Goal: Information Seeking & Learning: Find specific fact

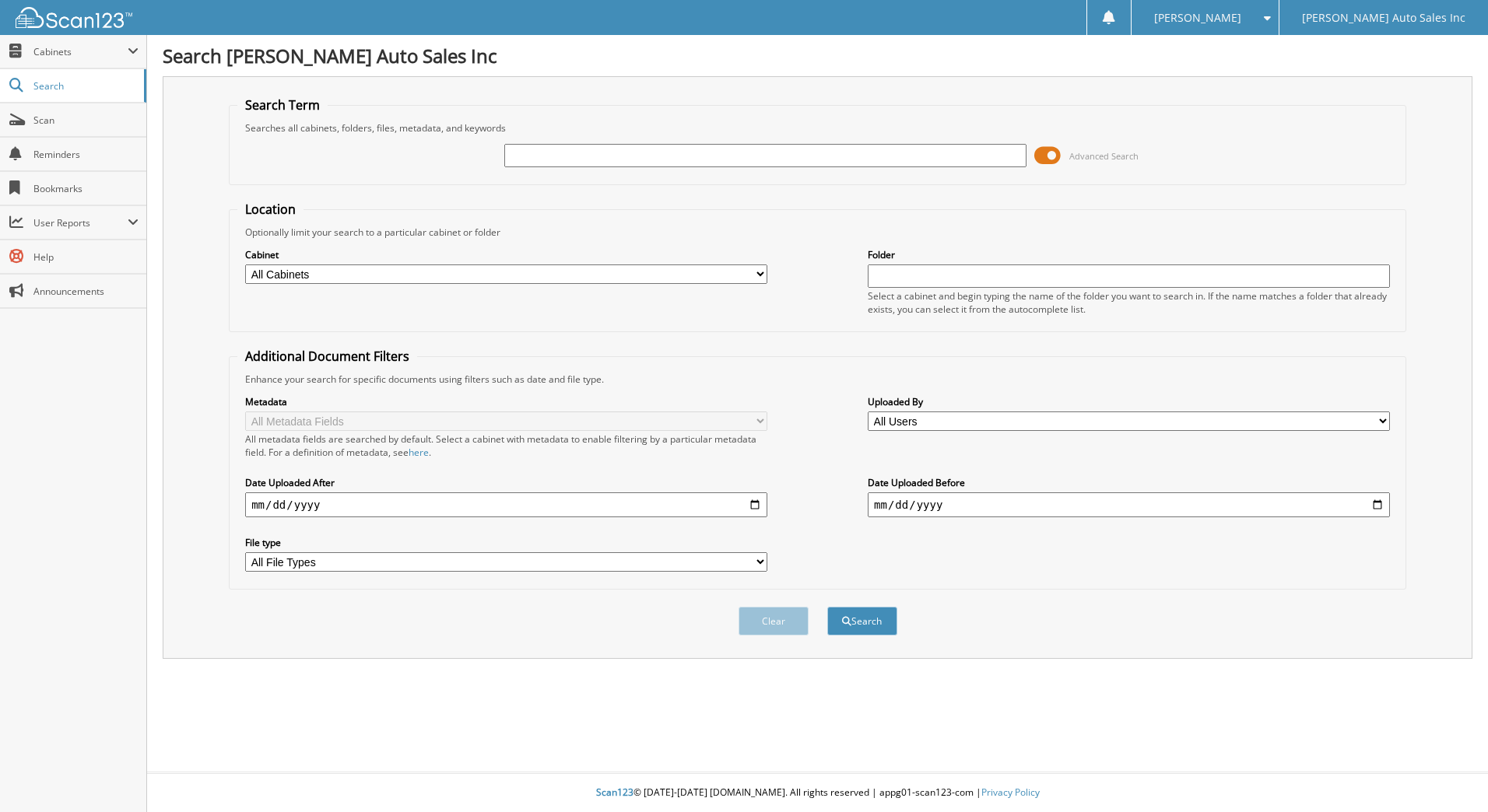
click at [523, 153] on input "text" at bounding box center [766, 155] width 522 height 23
type input "20937"
click at [827, 606] on button "Search" at bounding box center [861, 621] width 70 height 29
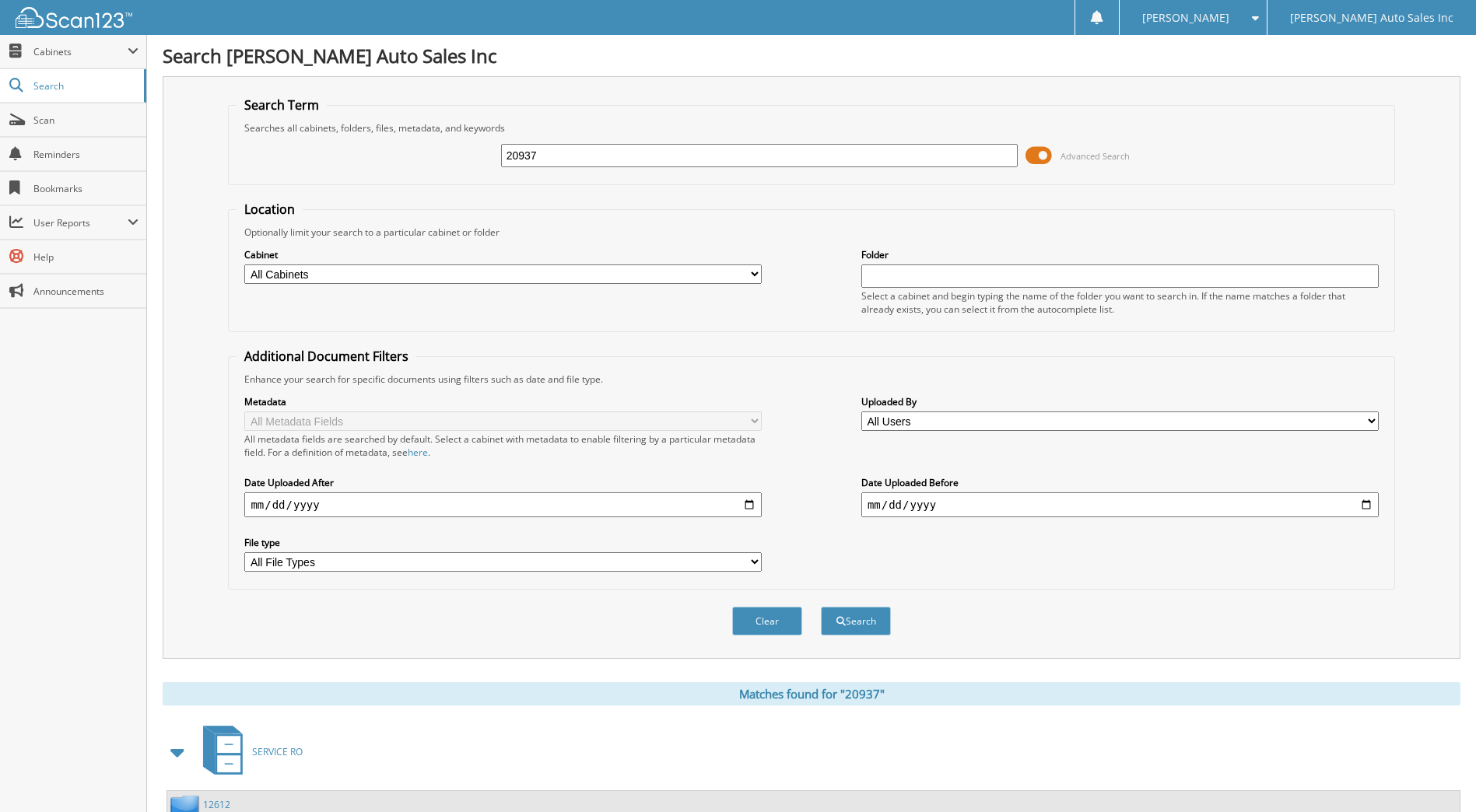
click at [588, 156] on input "20937" at bounding box center [760, 155] width 518 height 23
type input "20968"
click at [821, 606] on button "Search" at bounding box center [855, 621] width 70 height 29
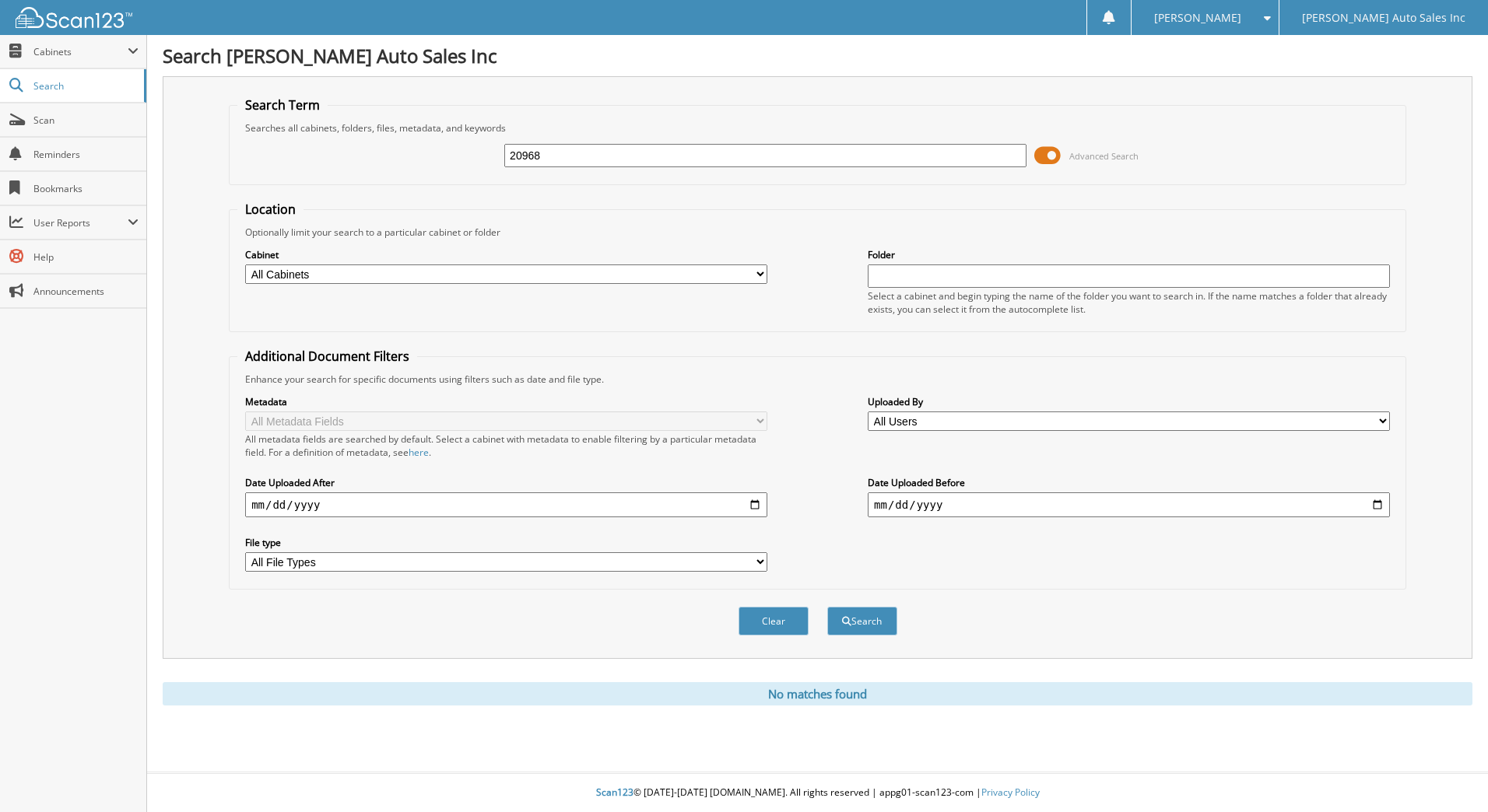
click at [47, 52] on span "Cabinets" at bounding box center [80, 52] width 94 height 13
click at [60, 83] on span "My Company" at bounding box center [81, 85] width 115 height 14
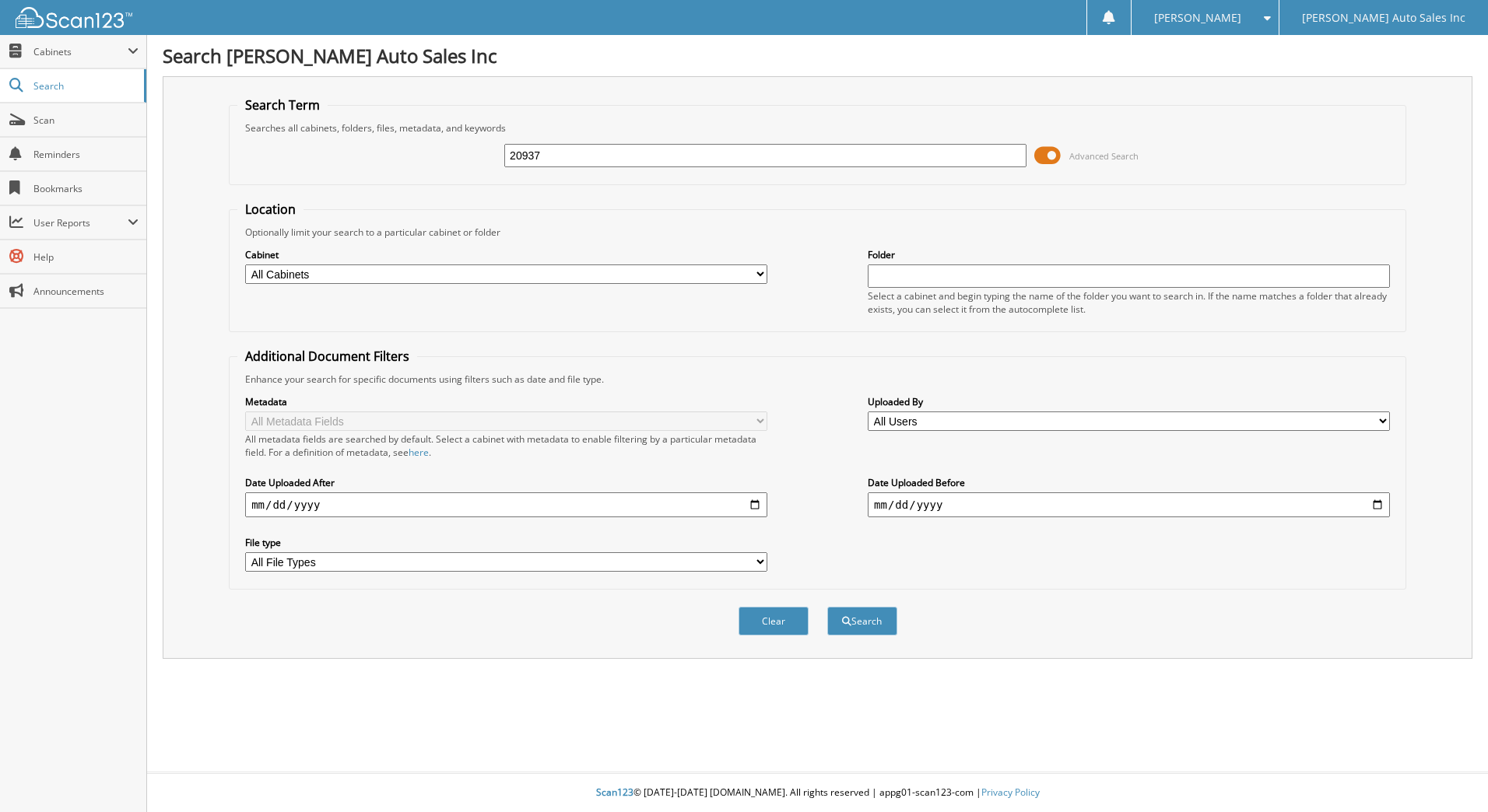
type input "20937"
click at [827, 606] on button "Search" at bounding box center [861, 621] width 70 height 29
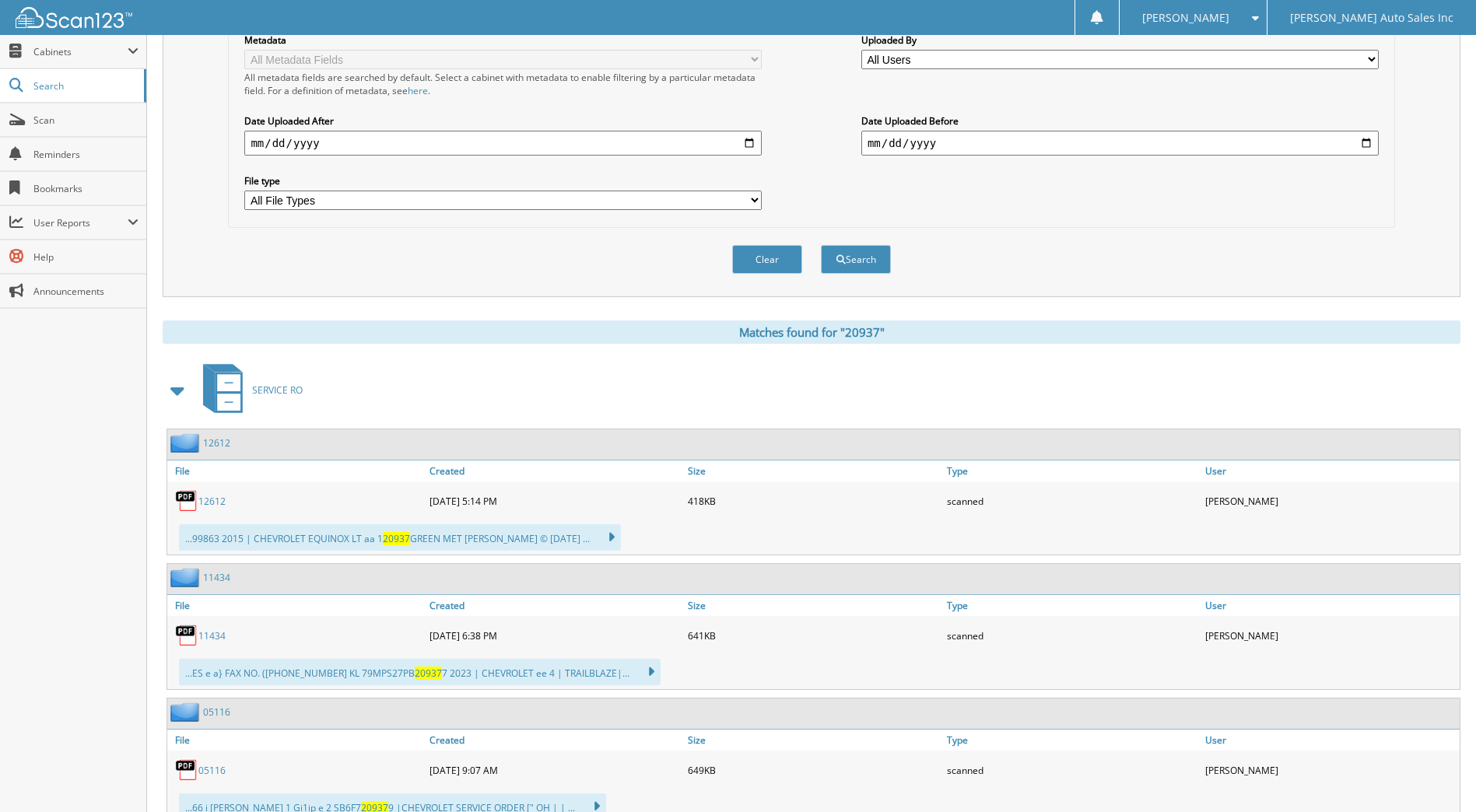
scroll to position [156, 0]
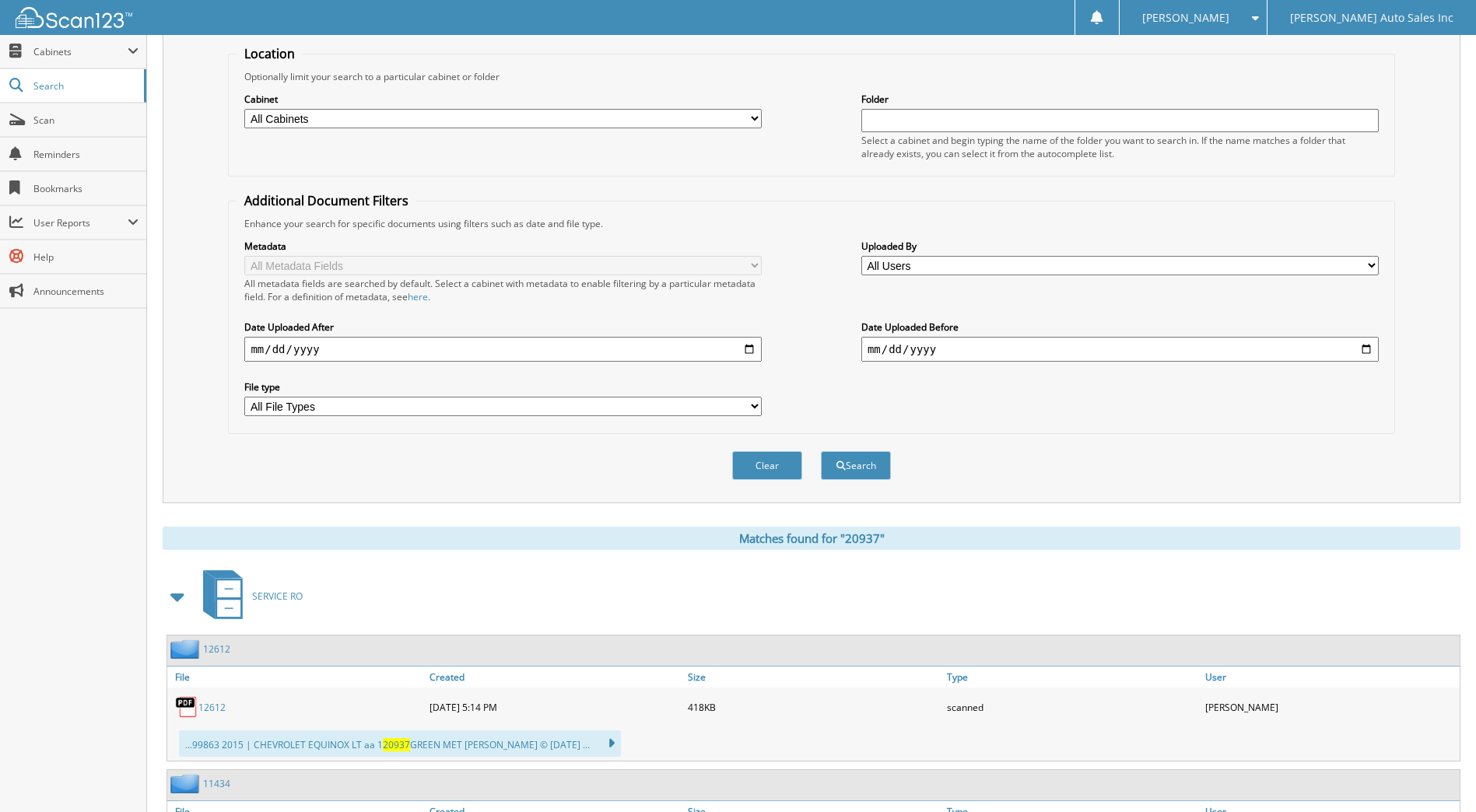
click at [72, 90] on span "Search" at bounding box center [84, 86] width 102 height 13
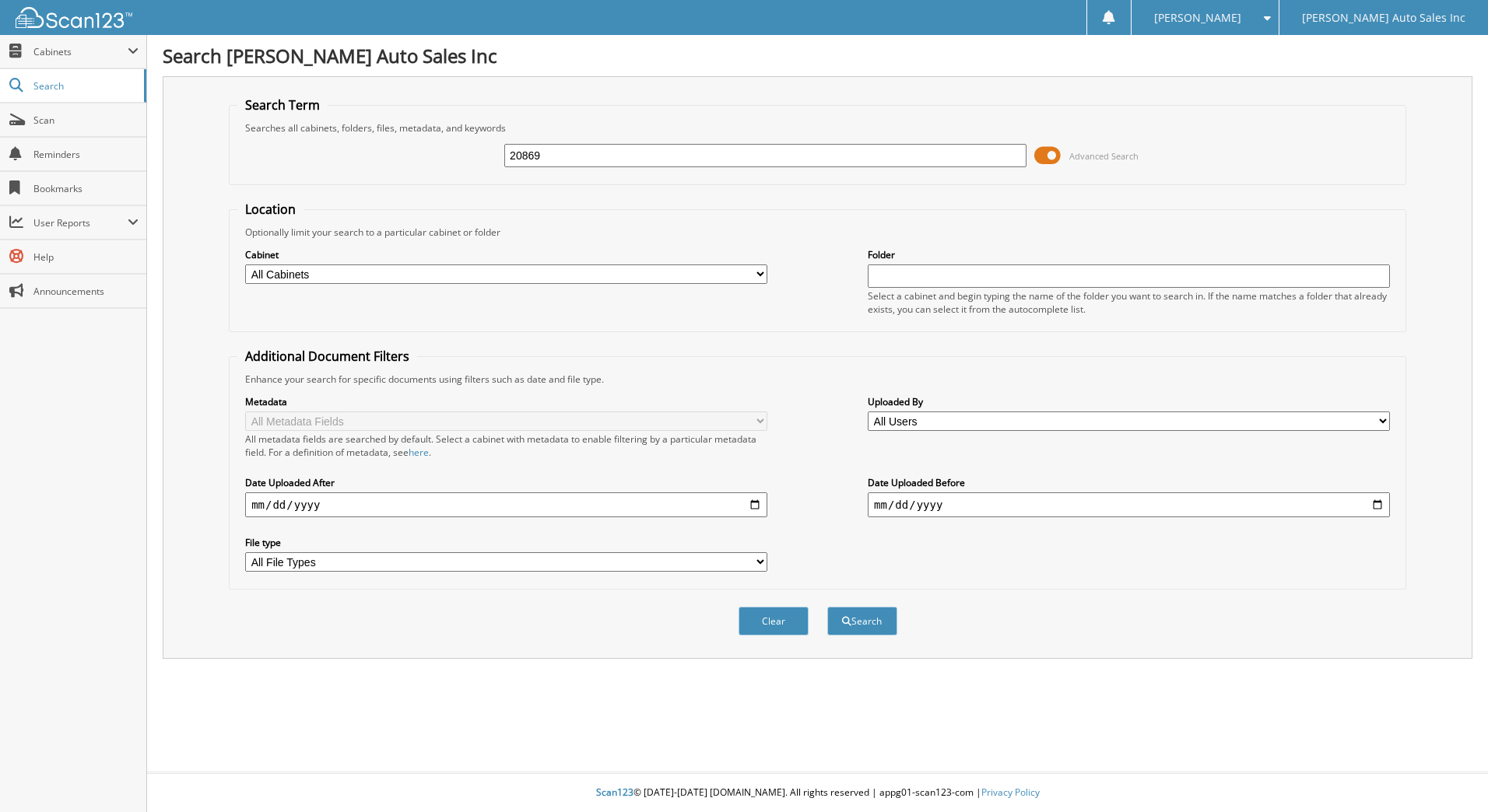
type input "20869"
click at [827, 606] on button "Search" at bounding box center [861, 621] width 70 height 29
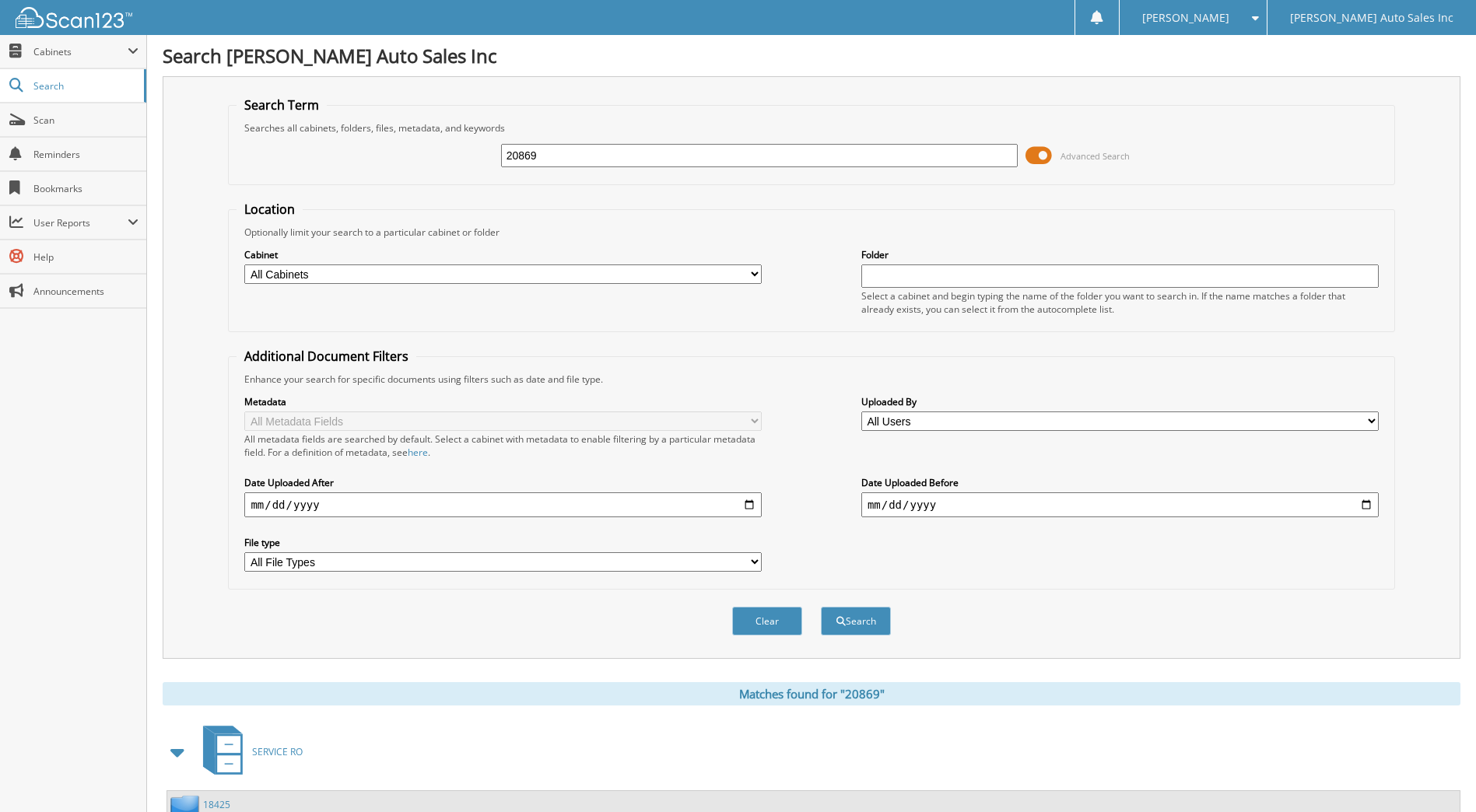
click at [1038, 155] on span at bounding box center [1039, 155] width 27 height 23
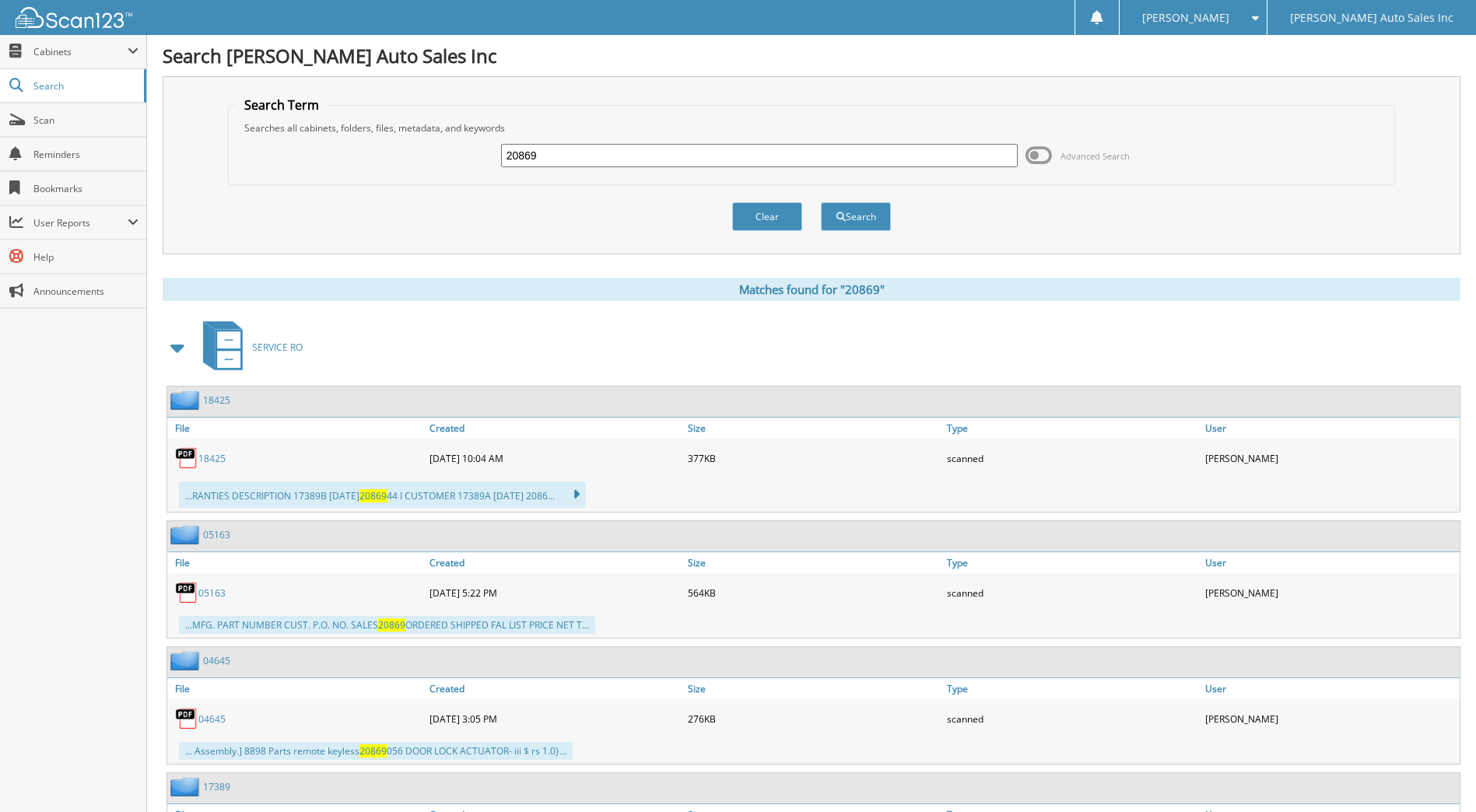
click at [860, 216] on button "Search" at bounding box center [855, 216] width 70 height 29
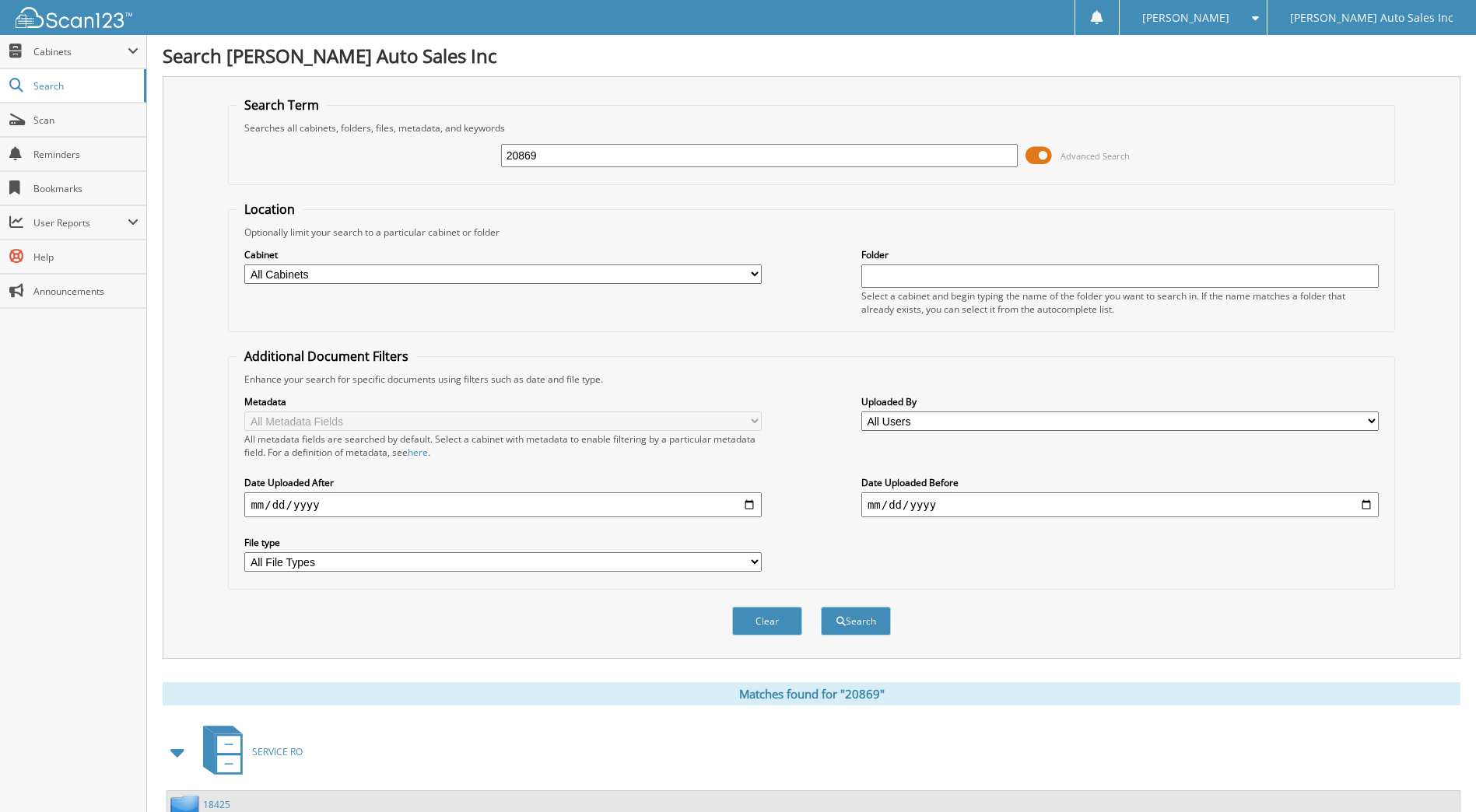
click at [58, 59] on span "Cabinets" at bounding box center [73, 52] width 146 height 33
click at [60, 85] on span "Search" at bounding box center [84, 86] width 102 height 13
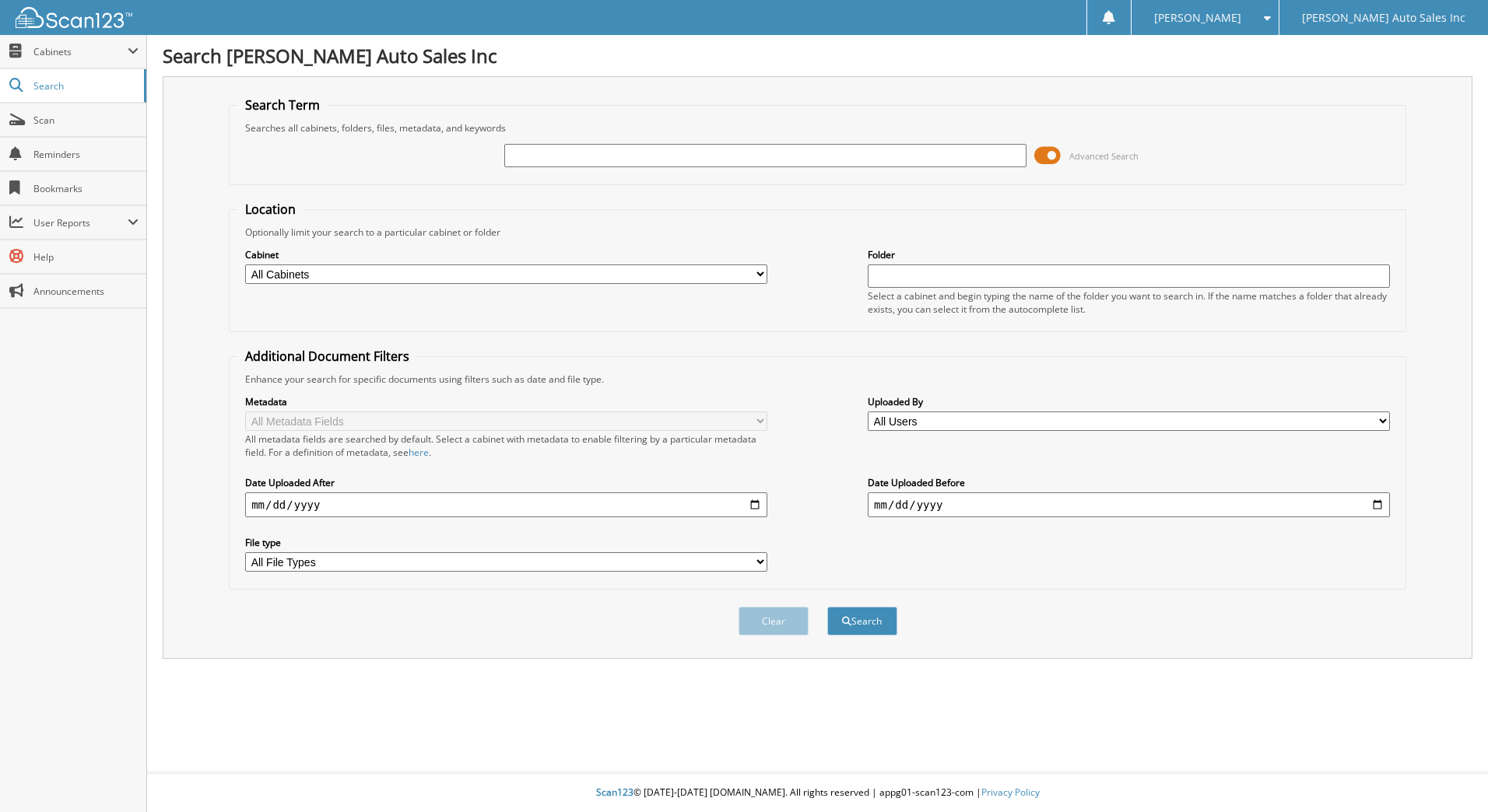
click at [107, 53] on span "Cabinets" at bounding box center [80, 52] width 94 height 13
click at [60, 90] on span "My Company" at bounding box center [81, 85] width 115 height 14
type input "20869"
click at [827, 606] on button "Search" at bounding box center [861, 621] width 70 height 29
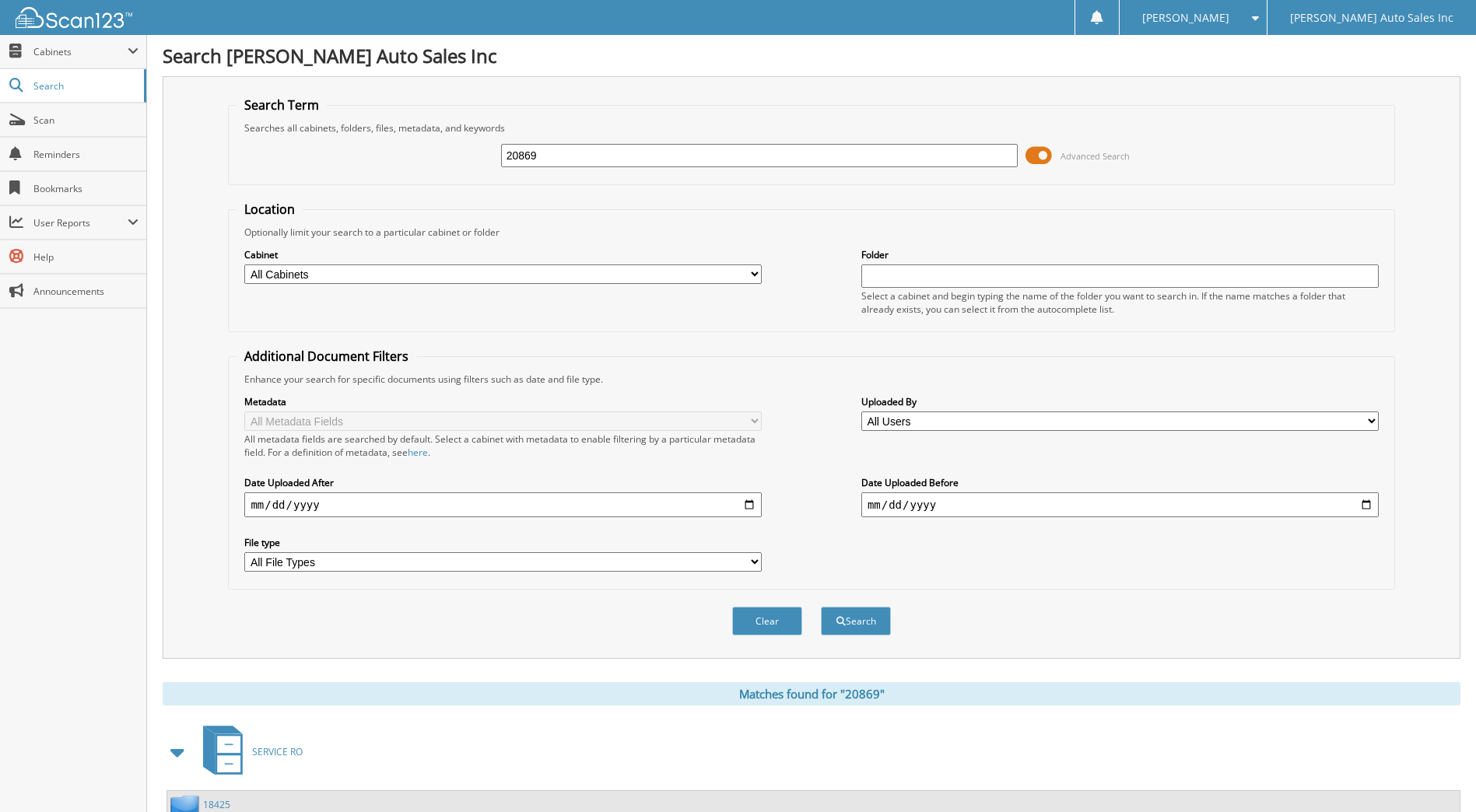
click at [30, 62] on span "Cabinets" at bounding box center [73, 52] width 146 height 33
click at [59, 90] on span "My Company" at bounding box center [81, 85] width 115 height 14
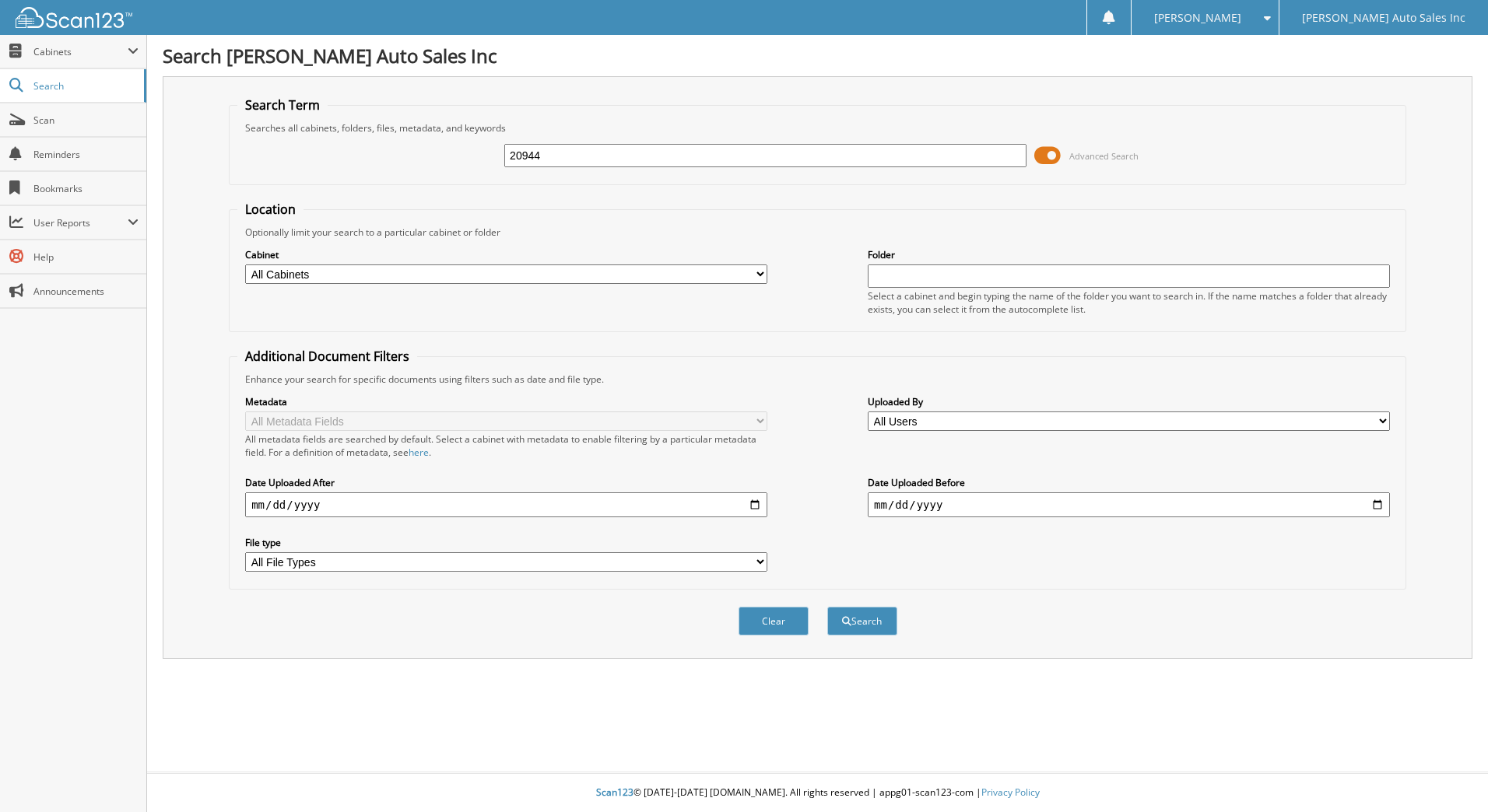
type input "20944"
click at [827, 606] on button "Search" at bounding box center [861, 621] width 70 height 29
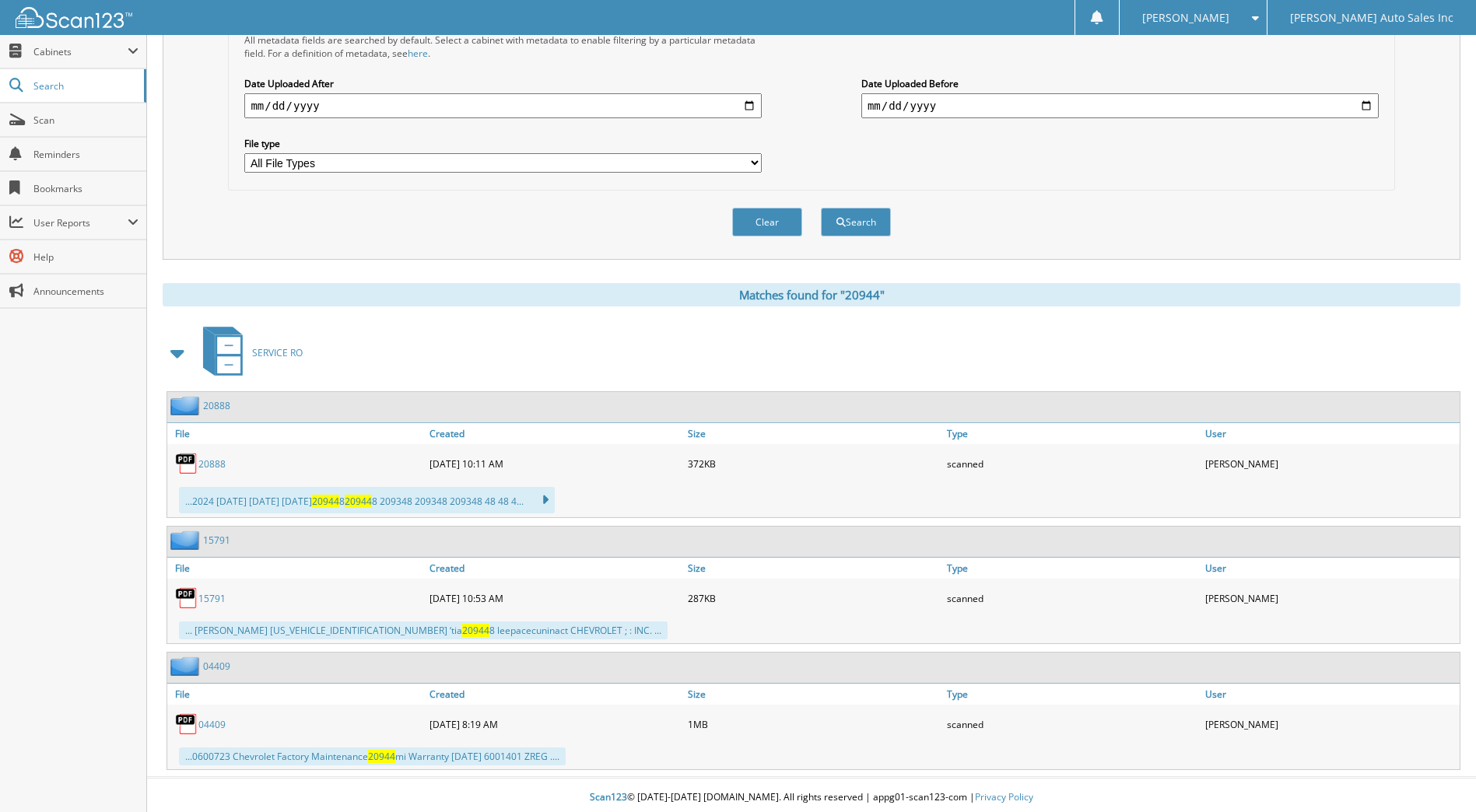
scroll to position [405, 0]
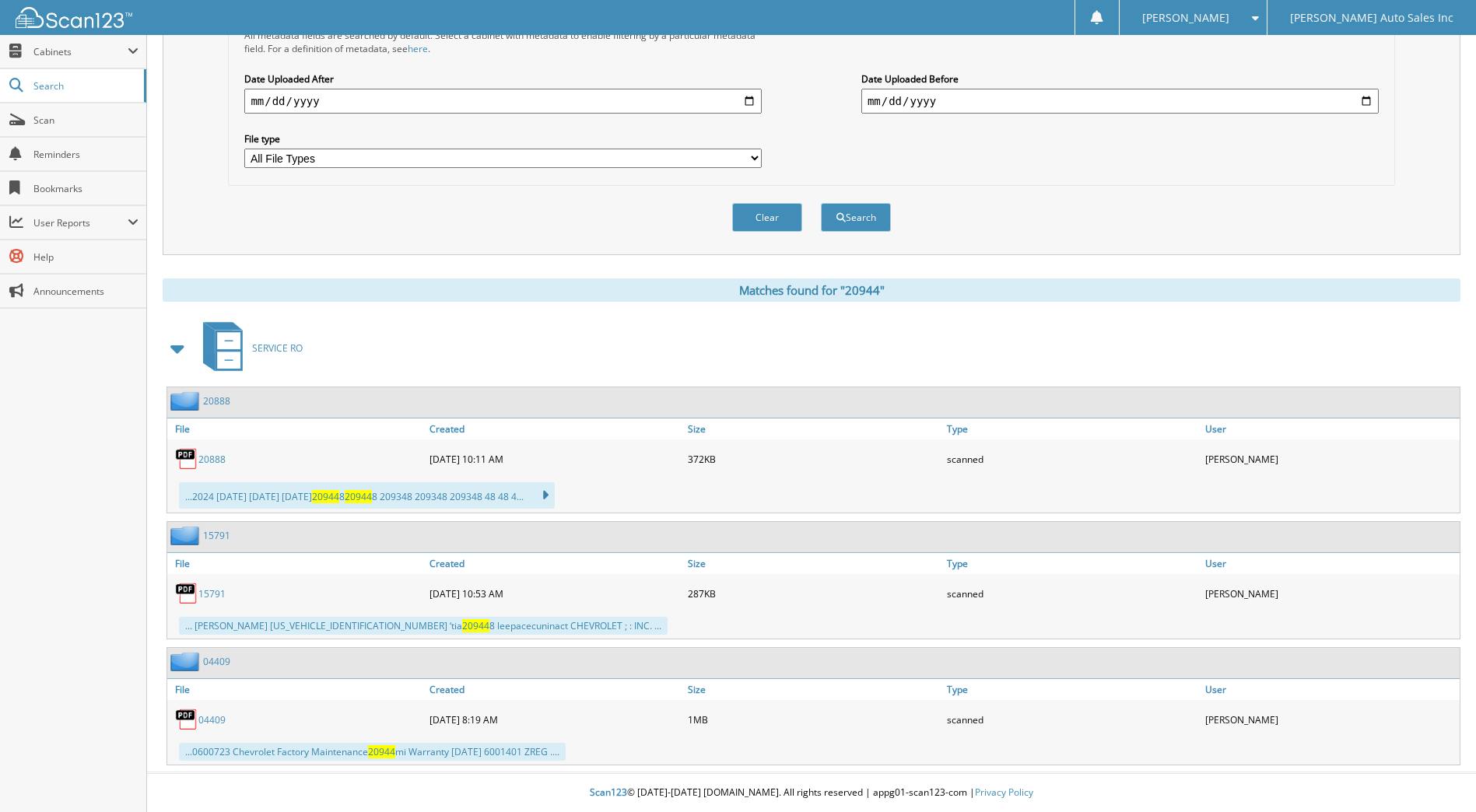
click at [212, 455] on link "20888" at bounding box center [211, 459] width 27 height 13
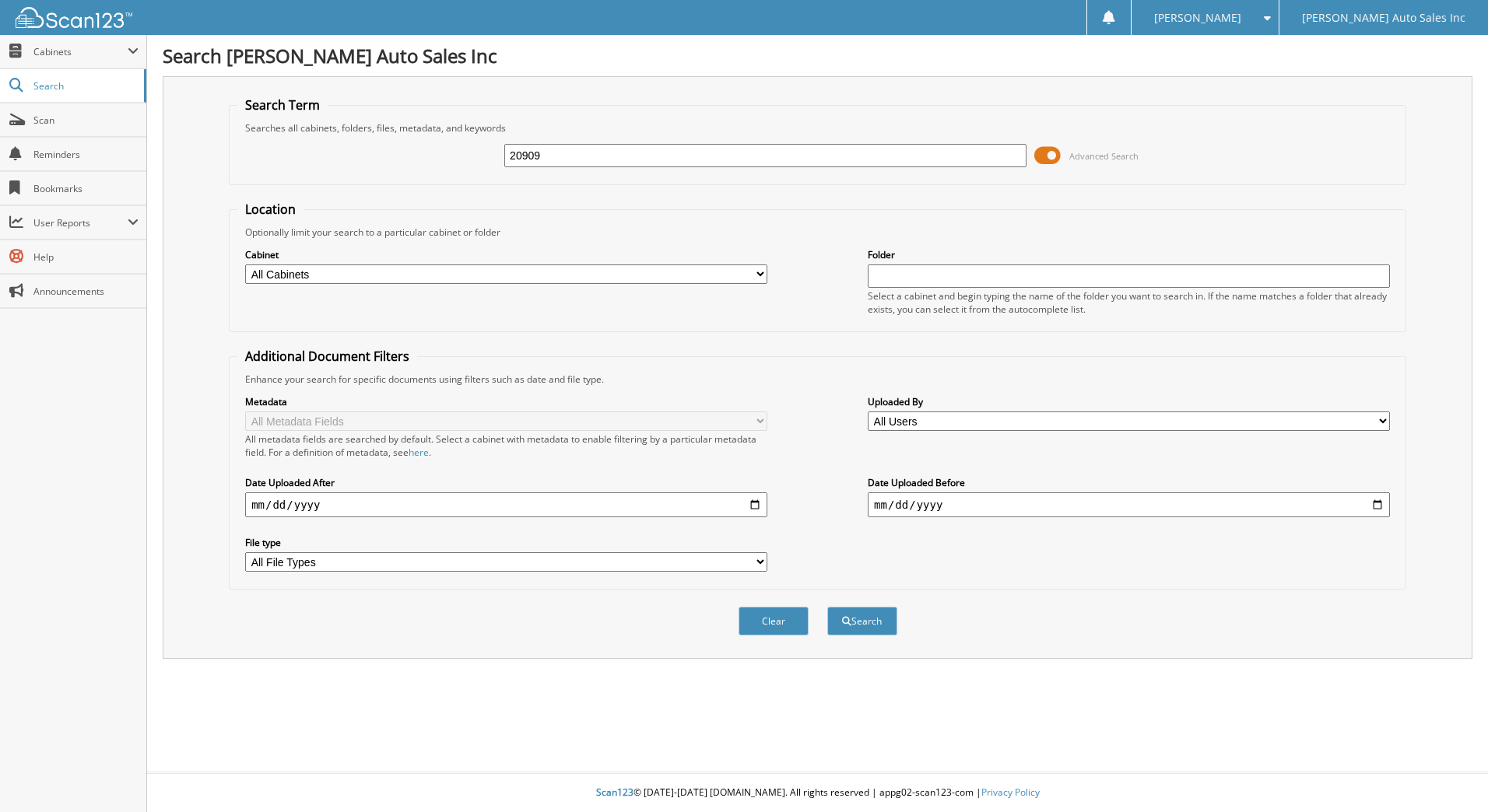
type input "20909"
click at [827, 606] on button "Search" at bounding box center [861, 621] width 70 height 29
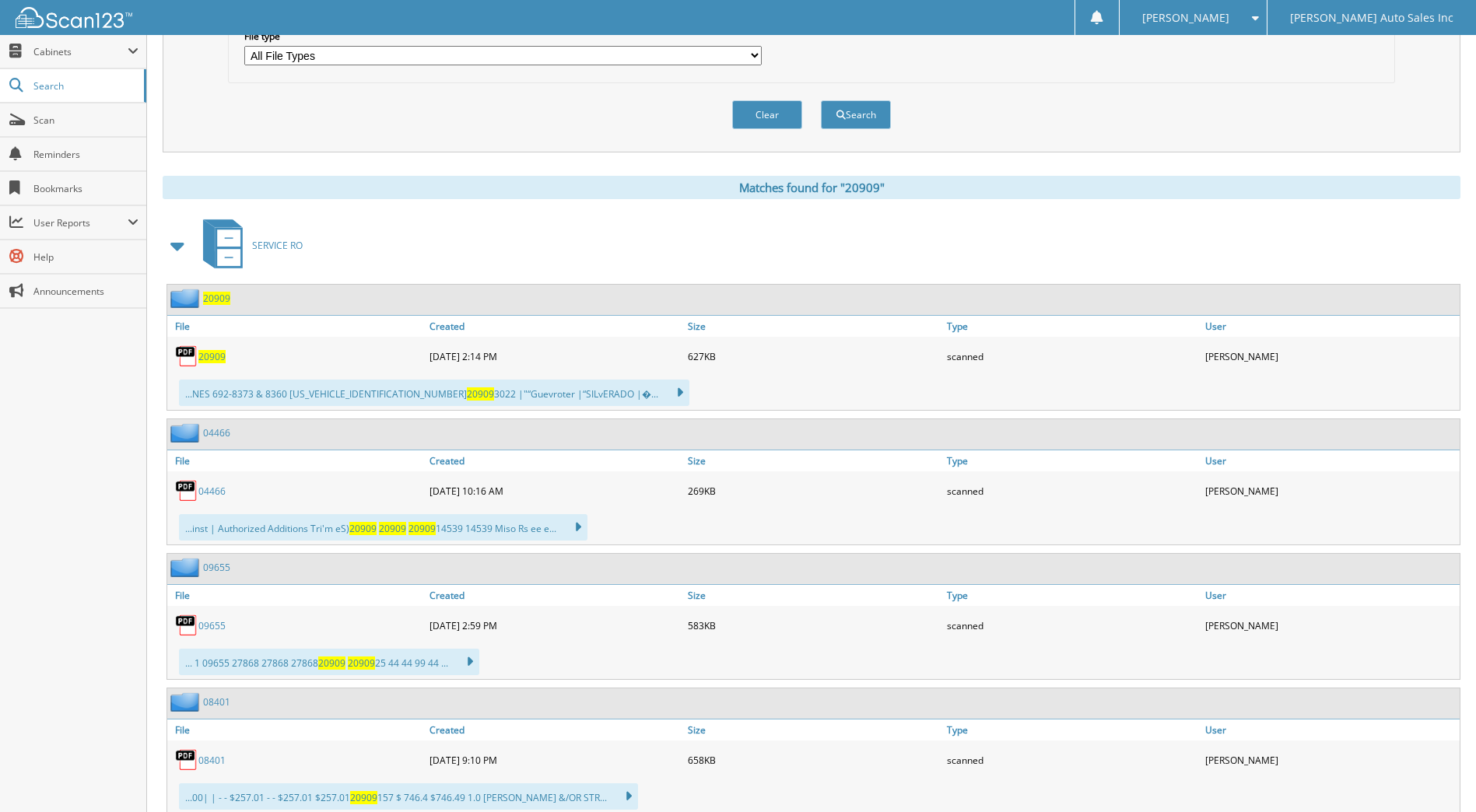
scroll to position [556, 0]
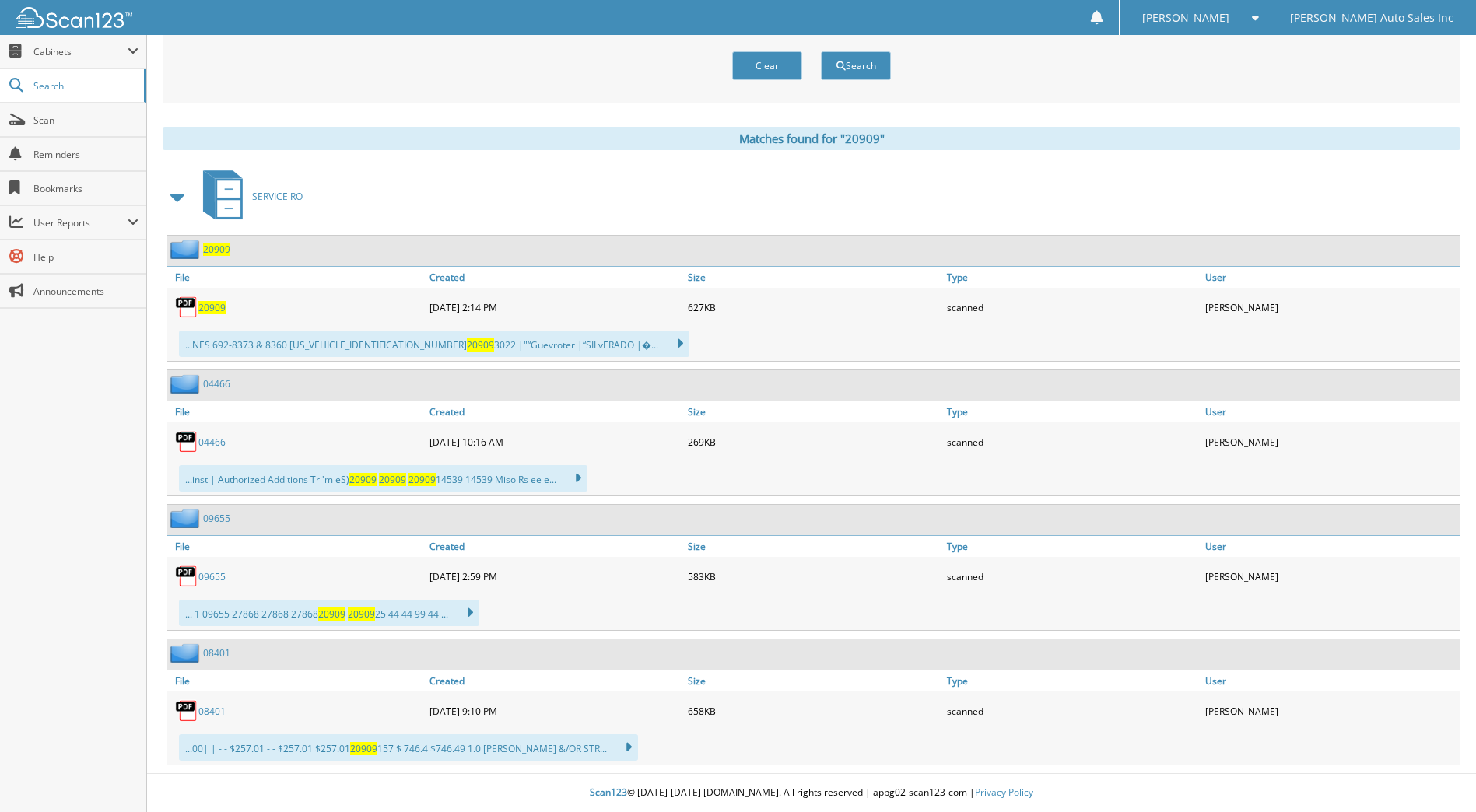
click at [215, 306] on span "20909" at bounding box center [211, 308] width 27 height 13
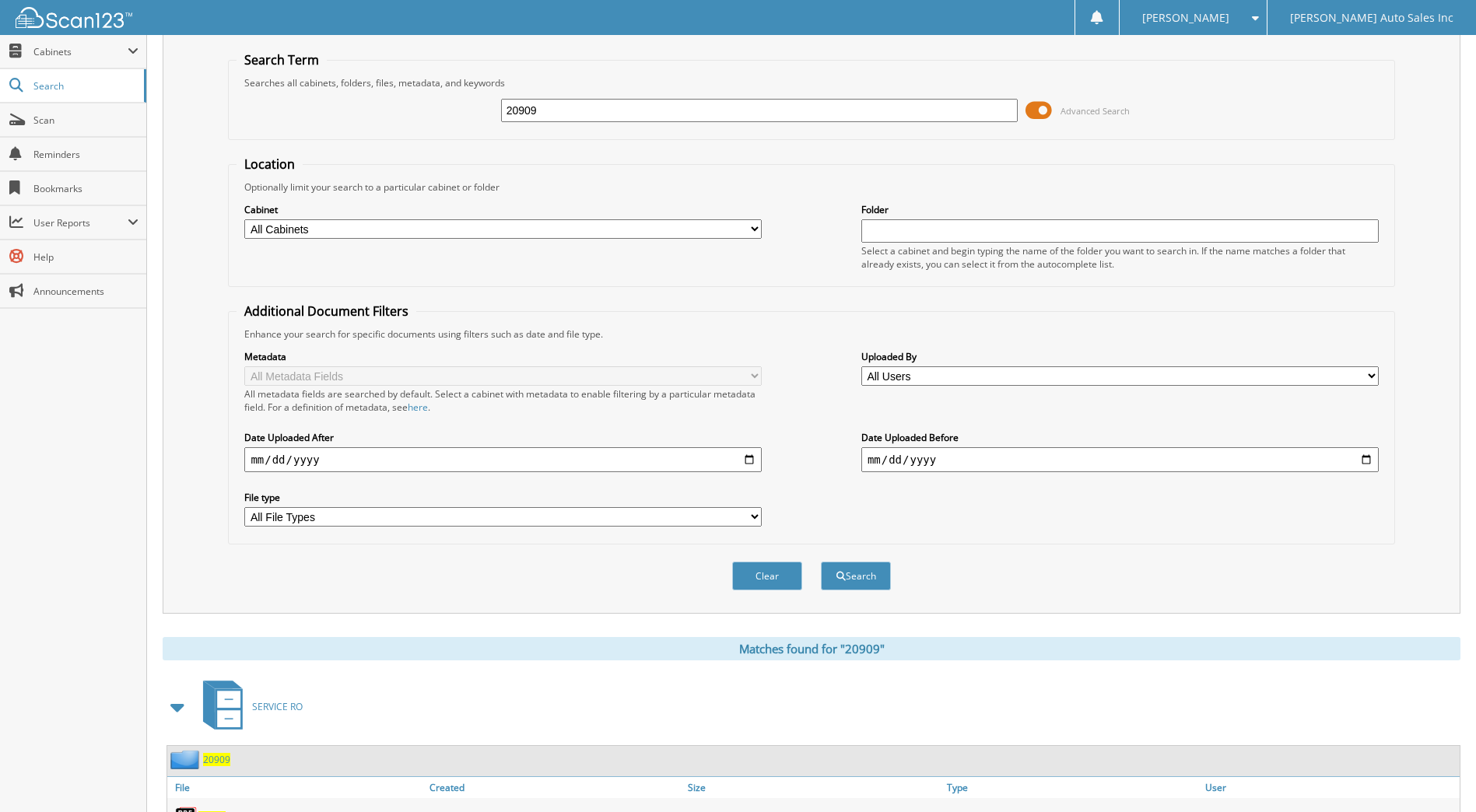
scroll to position [0, 0]
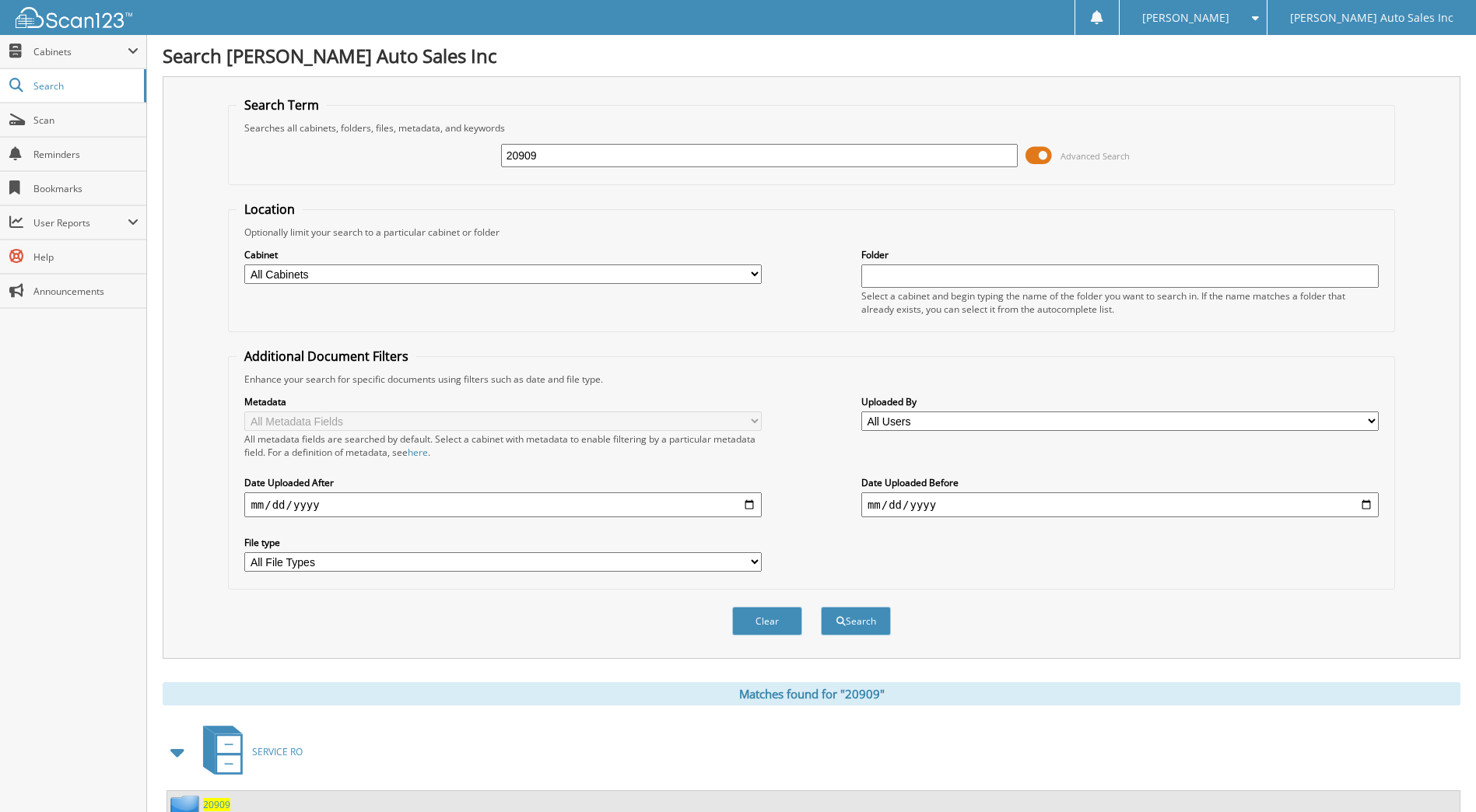
click at [271, 274] on select "All Cabinets FLAG SHEET PARTS SERVICE RO Needs Filing" at bounding box center [502, 274] width 518 height 19
select select "29118"
click at [244, 264] on select "All Cabinets FLAG SHEET PARTS SERVICE RO Needs Filing" at bounding box center [502, 274] width 518 height 19
click at [551, 165] on input "20909" at bounding box center [760, 155] width 518 height 23
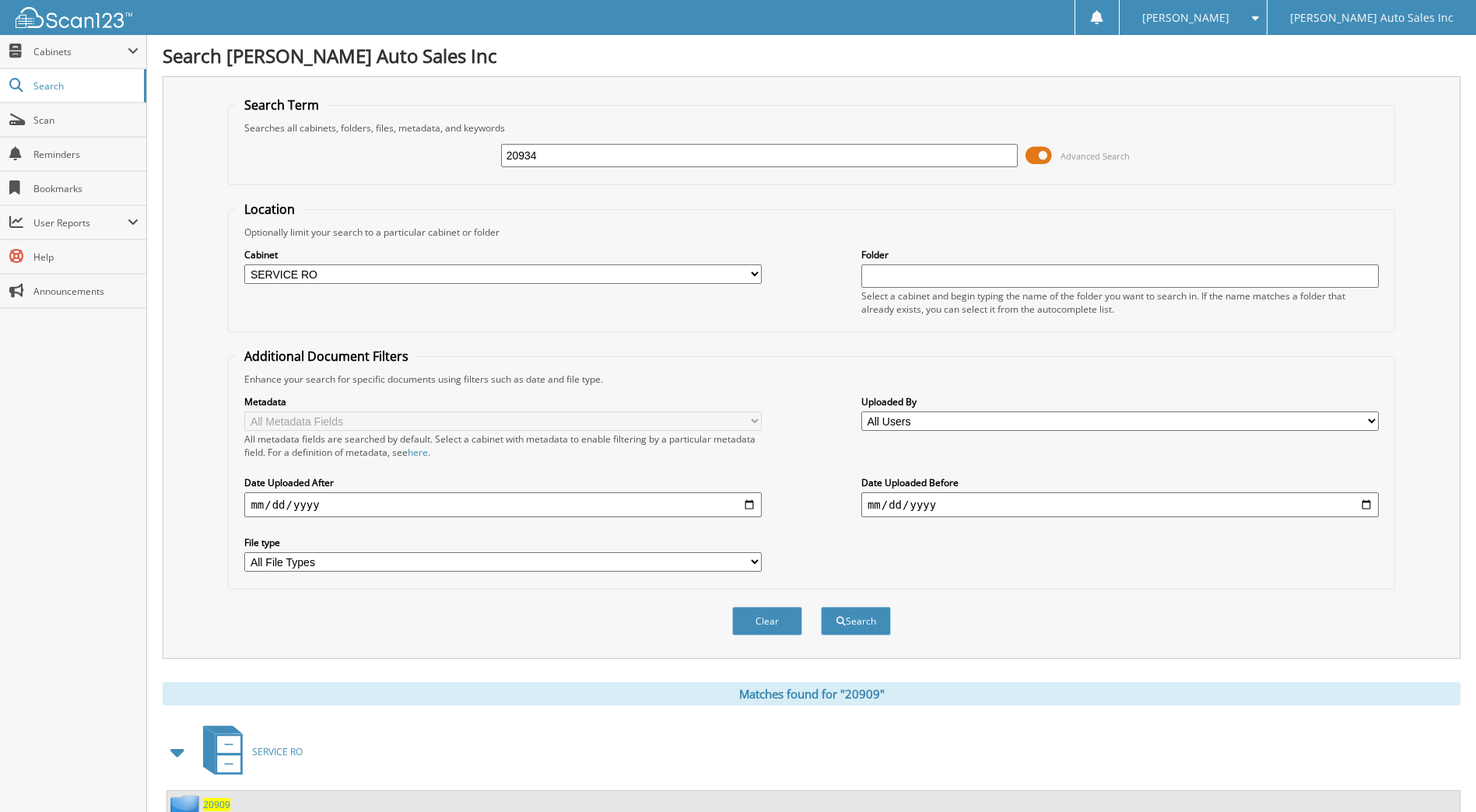
type input "20934"
click at [821, 606] on button "Search" at bounding box center [855, 621] width 70 height 29
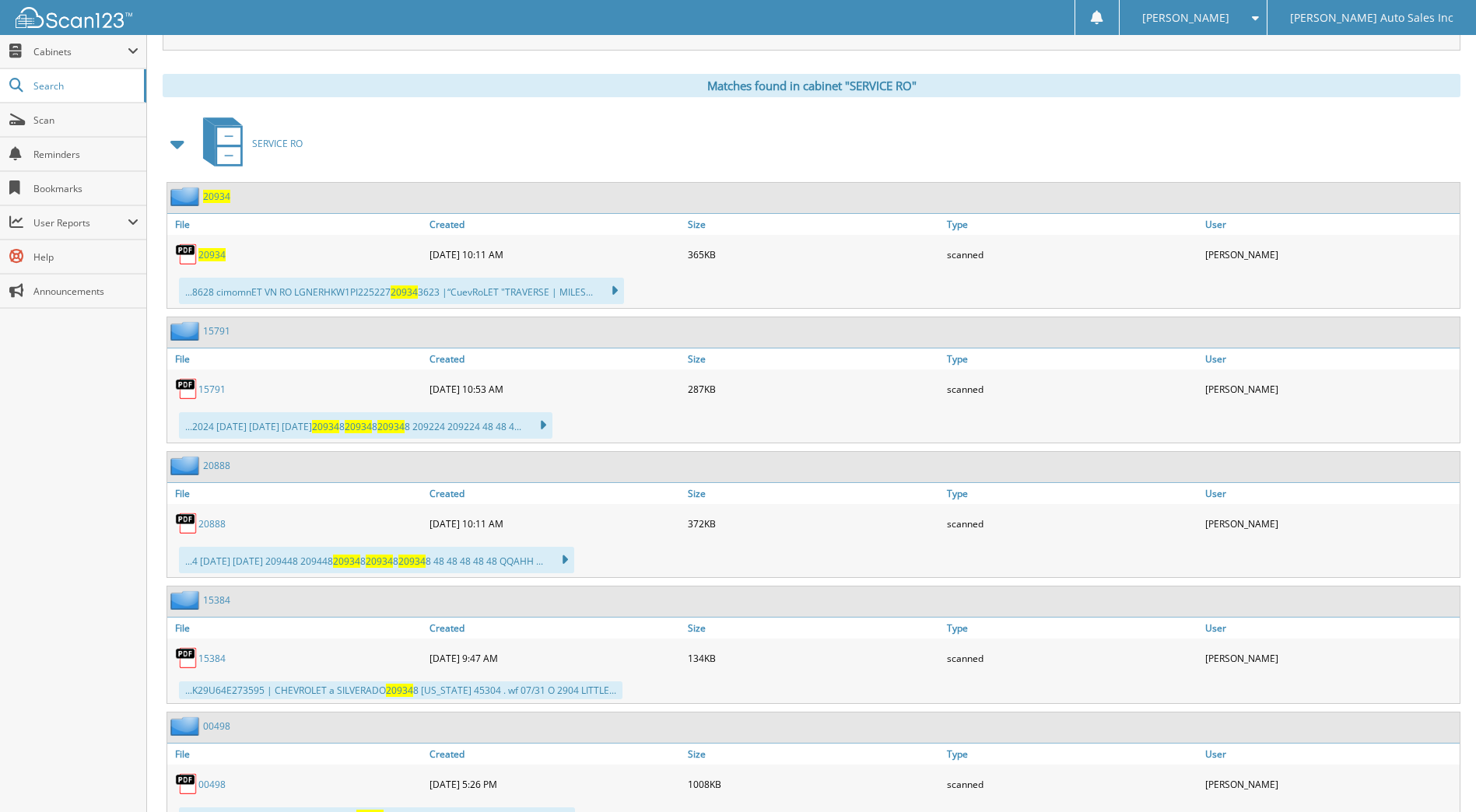
scroll to position [623, 0]
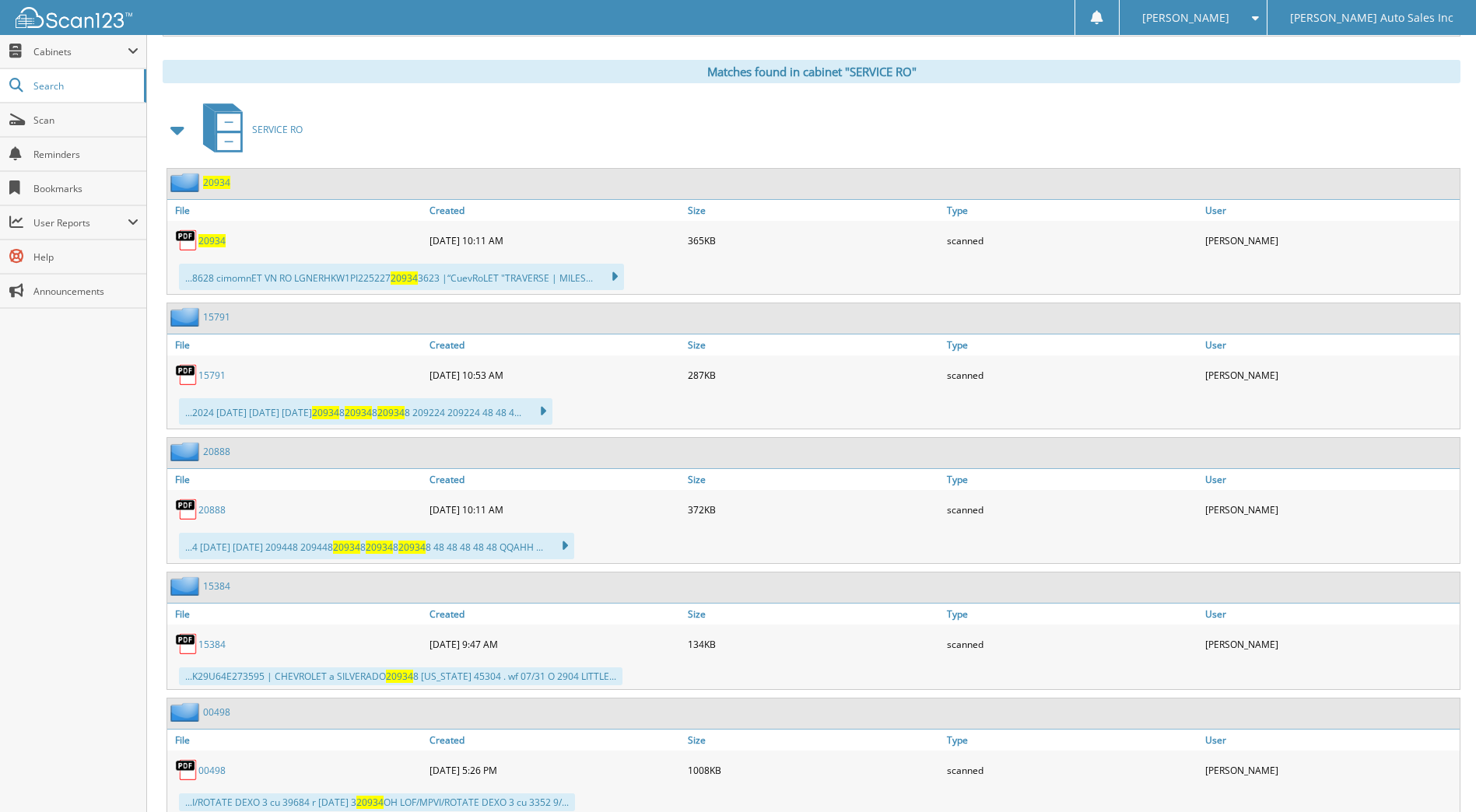
click at [211, 244] on span "20934" at bounding box center [211, 241] width 27 height 13
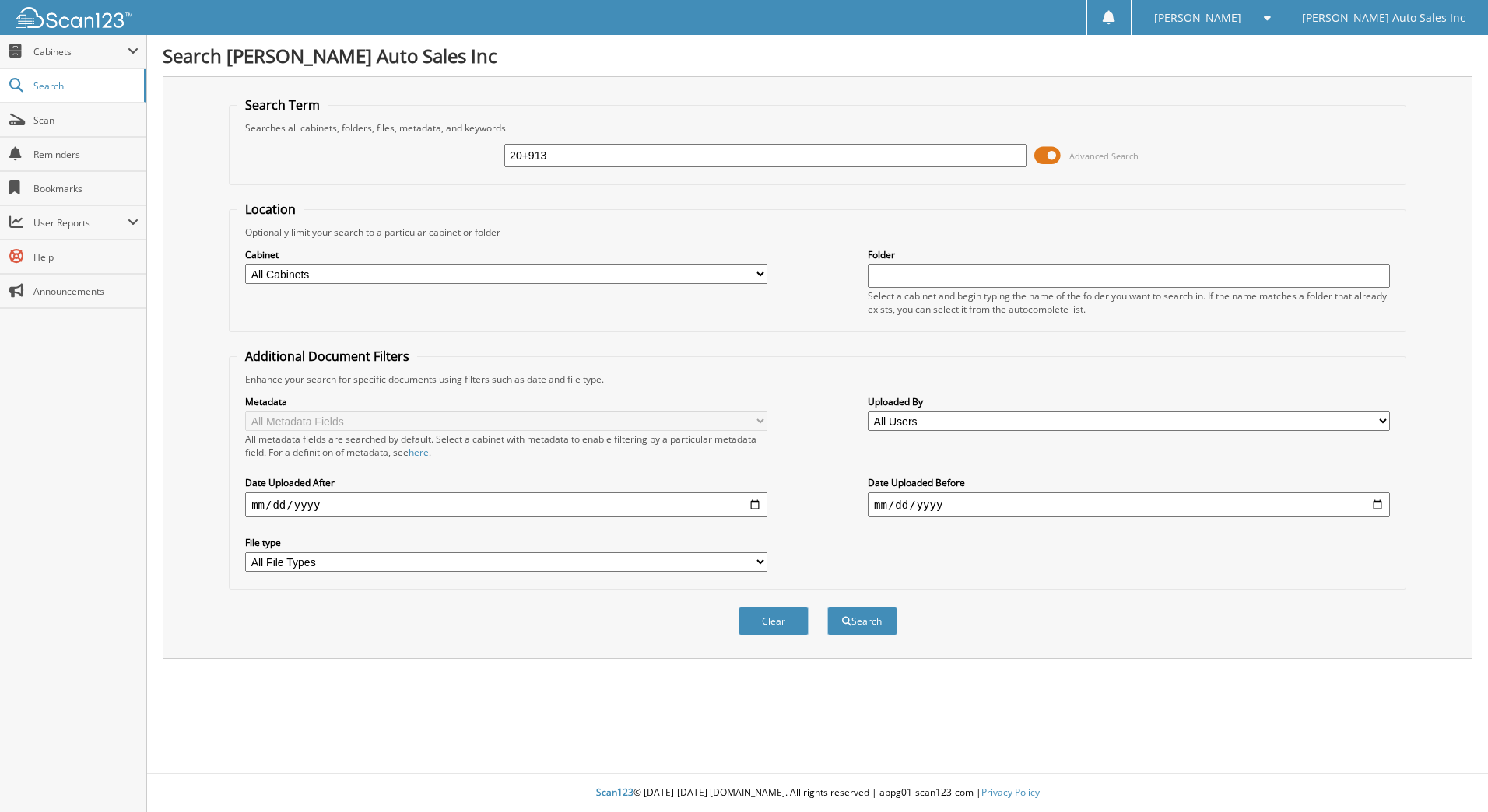
type input "20+913"
click at [827, 606] on button "Search" at bounding box center [861, 621] width 70 height 29
type input "20913"
click at [827, 606] on button "Search" at bounding box center [861, 621] width 70 height 29
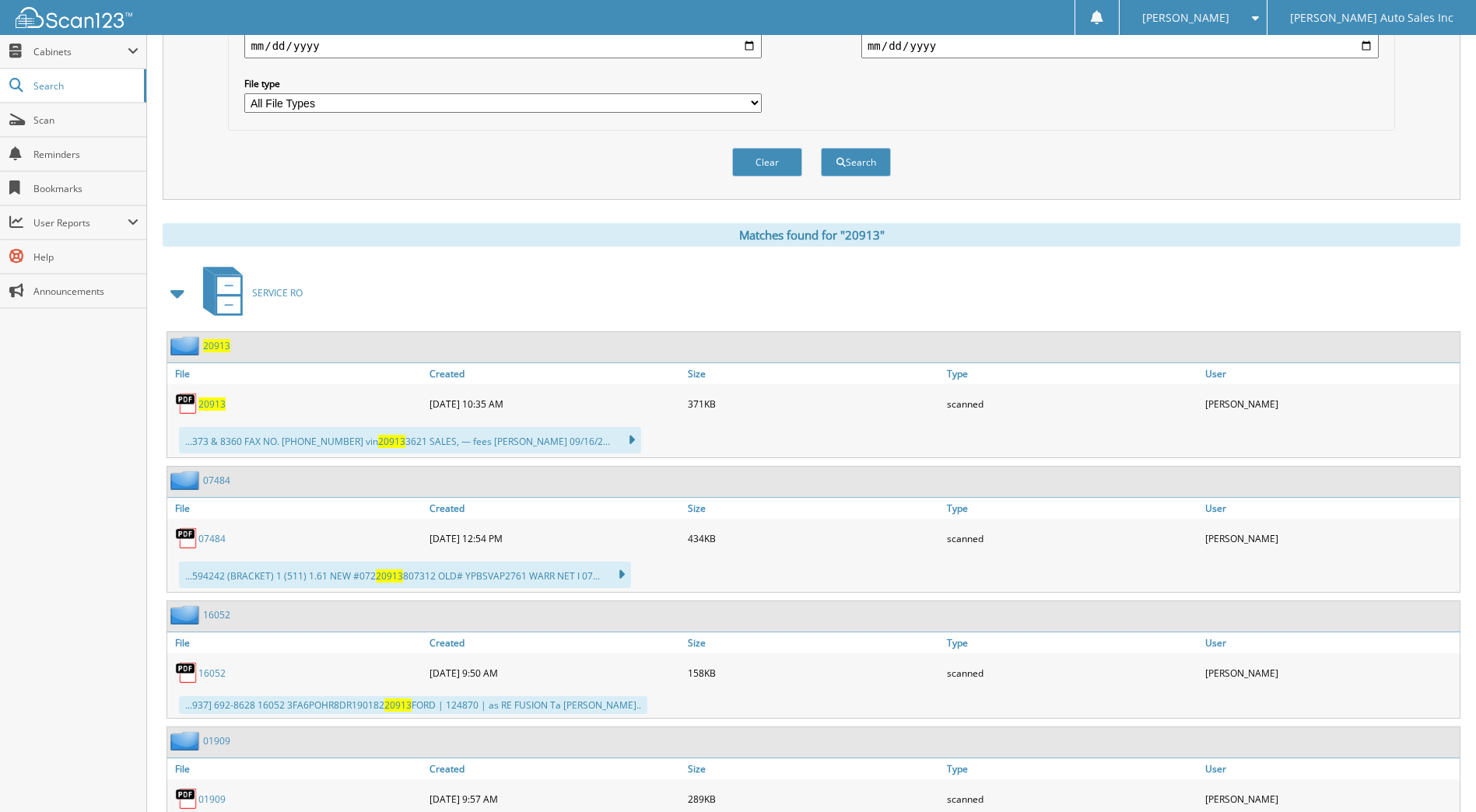
scroll to position [467, 0]
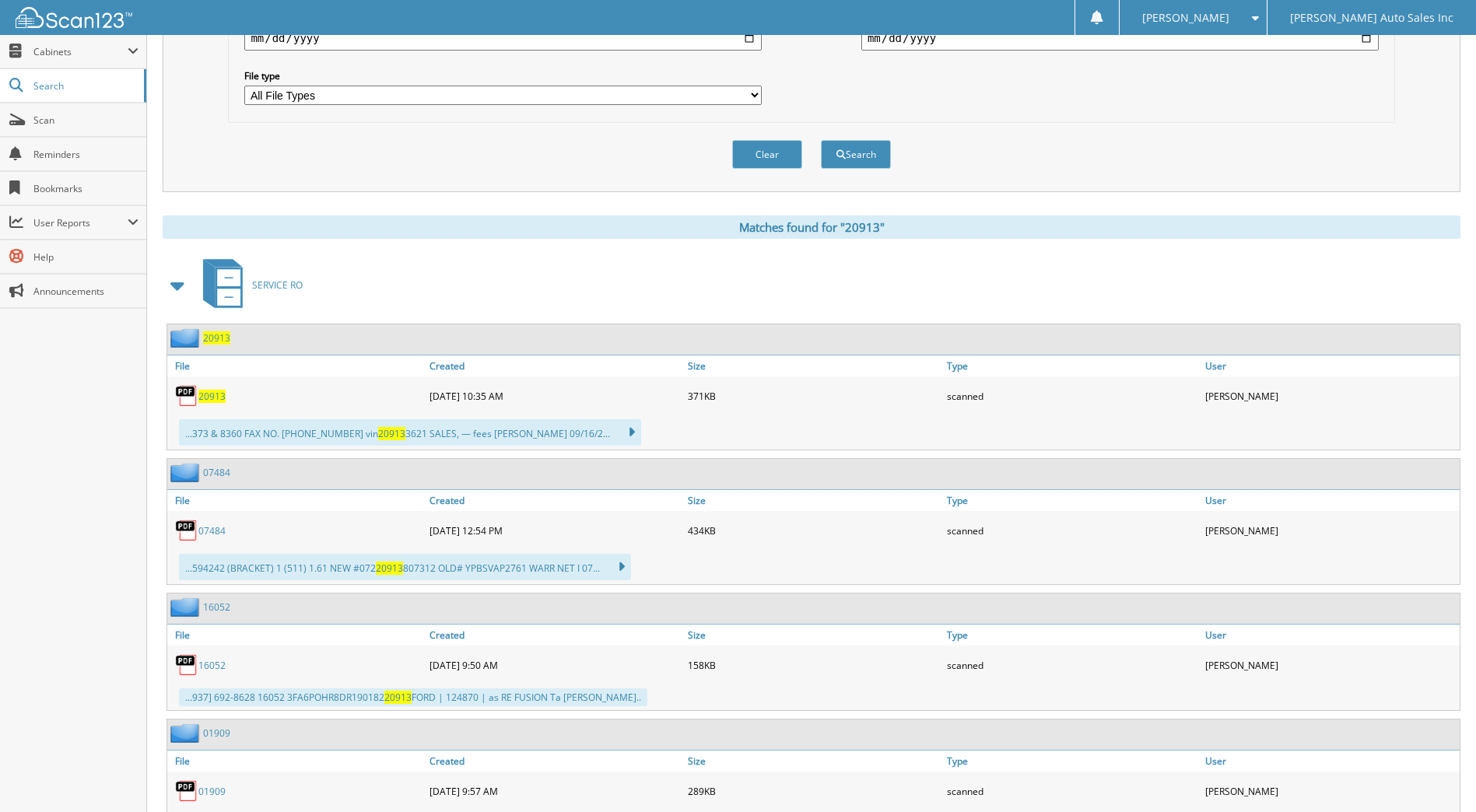
click at [57, 87] on span "Search" at bounding box center [84, 86] width 102 height 13
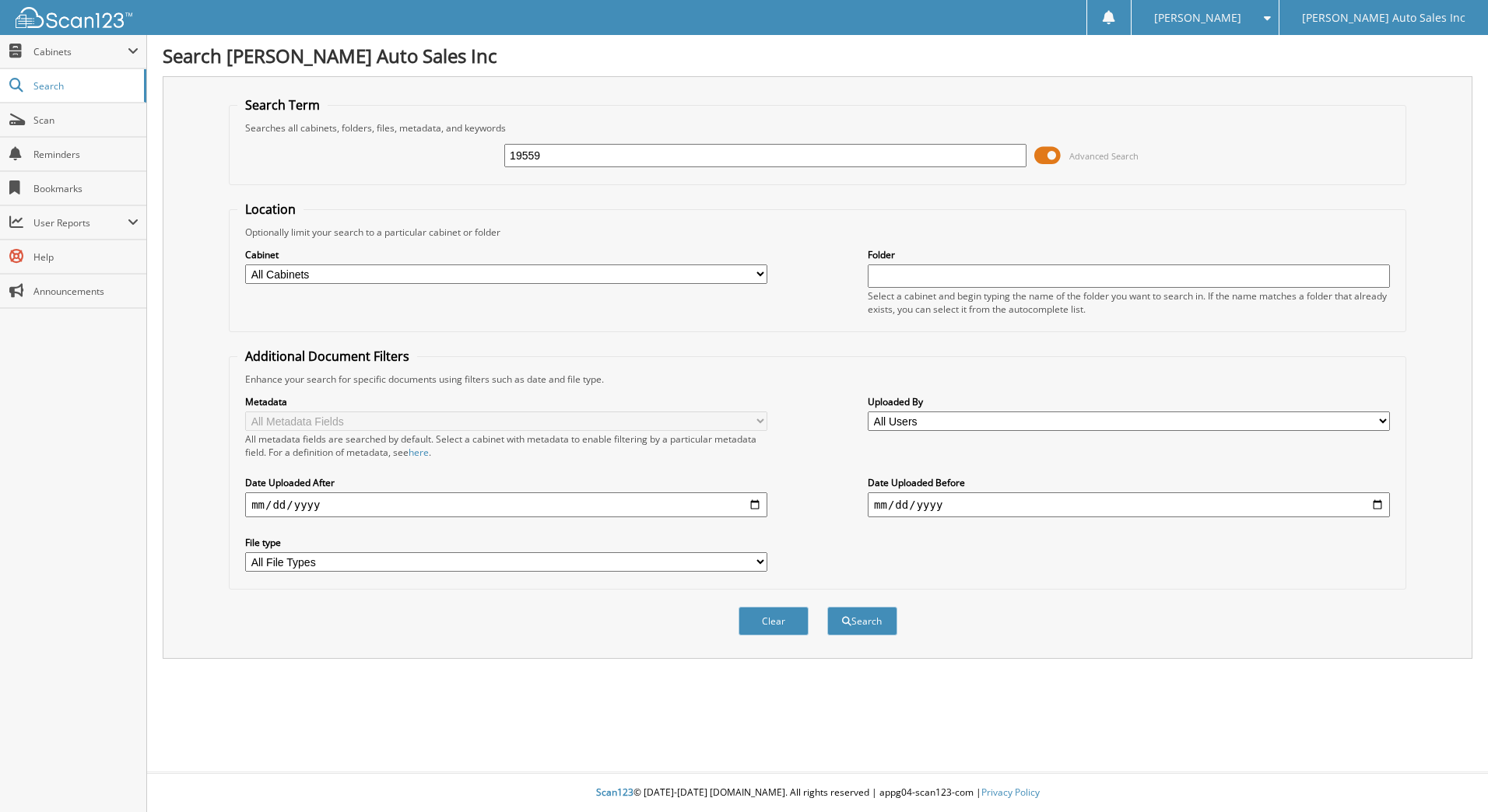
type input "19559"
click at [827, 606] on button "Search" at bounding box center [861, 621] width 70 height 29
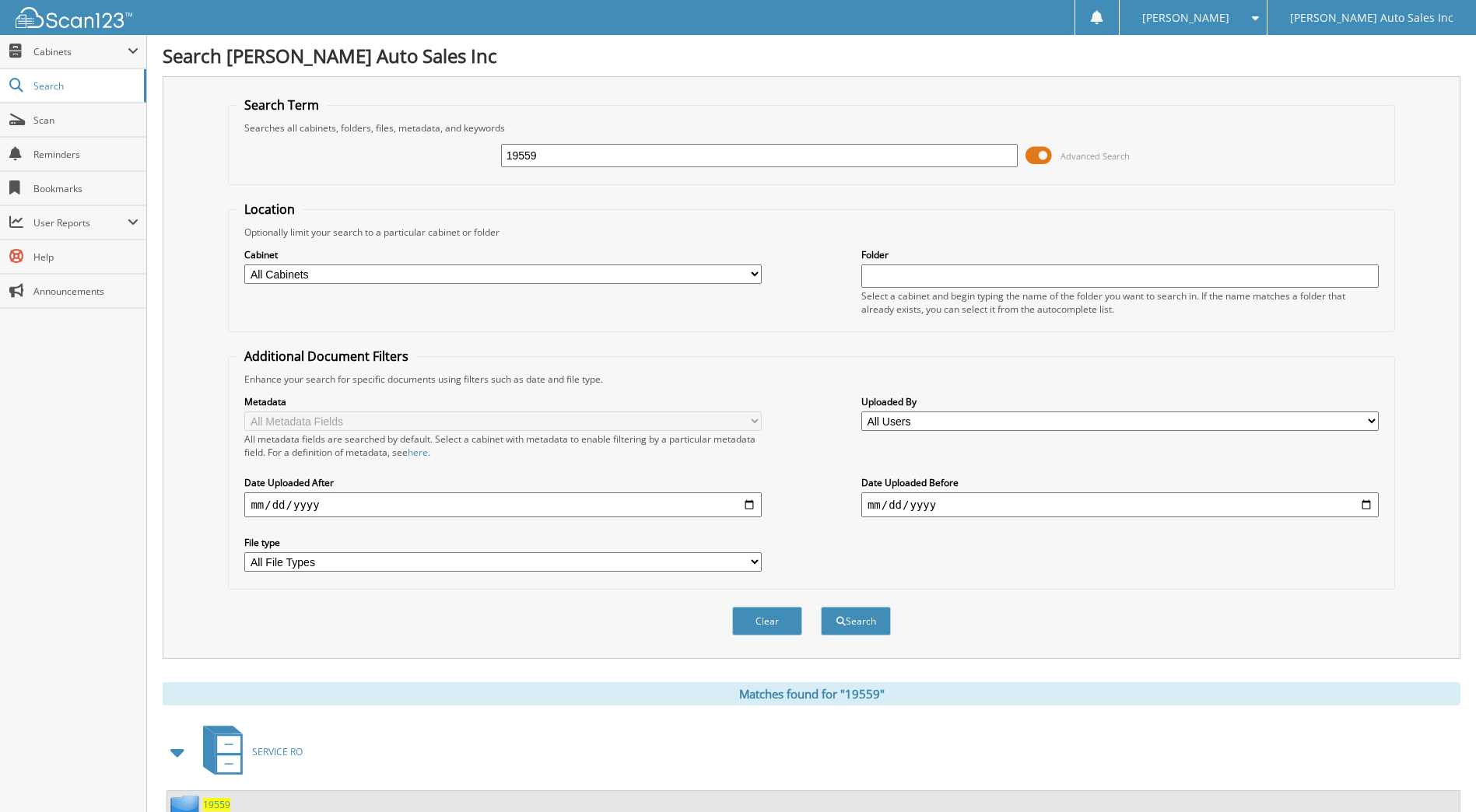
click at [544, 159] on input "19559" at bounding box center [760, 155] width 518 height 23
type input "1"
type input "20944"
click at [821, 606] on button "Search" at bounding box center [855, 621] width 70 height 29
click at [547, 162] on input "20944" at bounding box center [760, 155] width 518 height 23
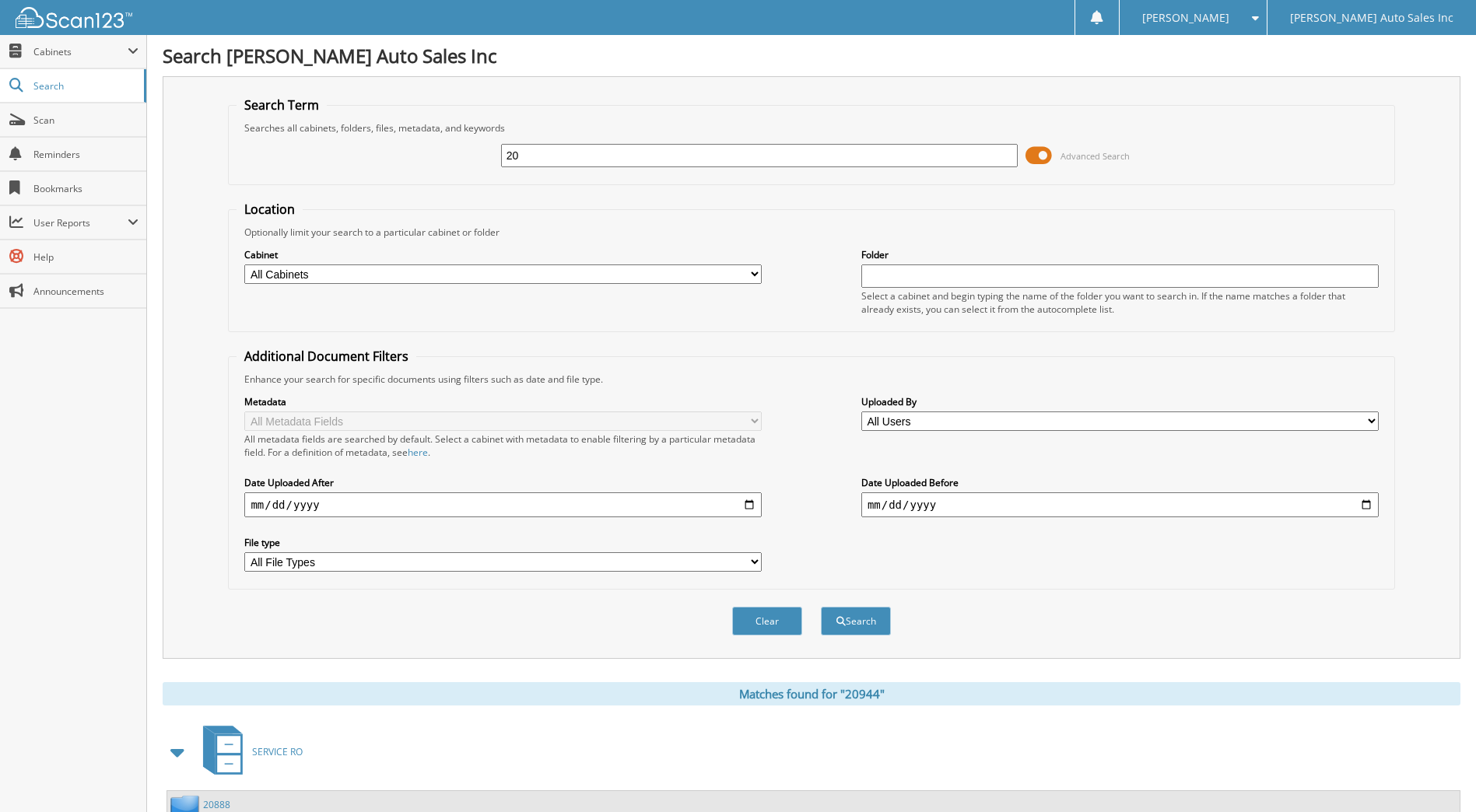
type input "2"
type input "20982"
click at [821, 606] on button "Search" at bounding box center [855, 621] width 70 height 29
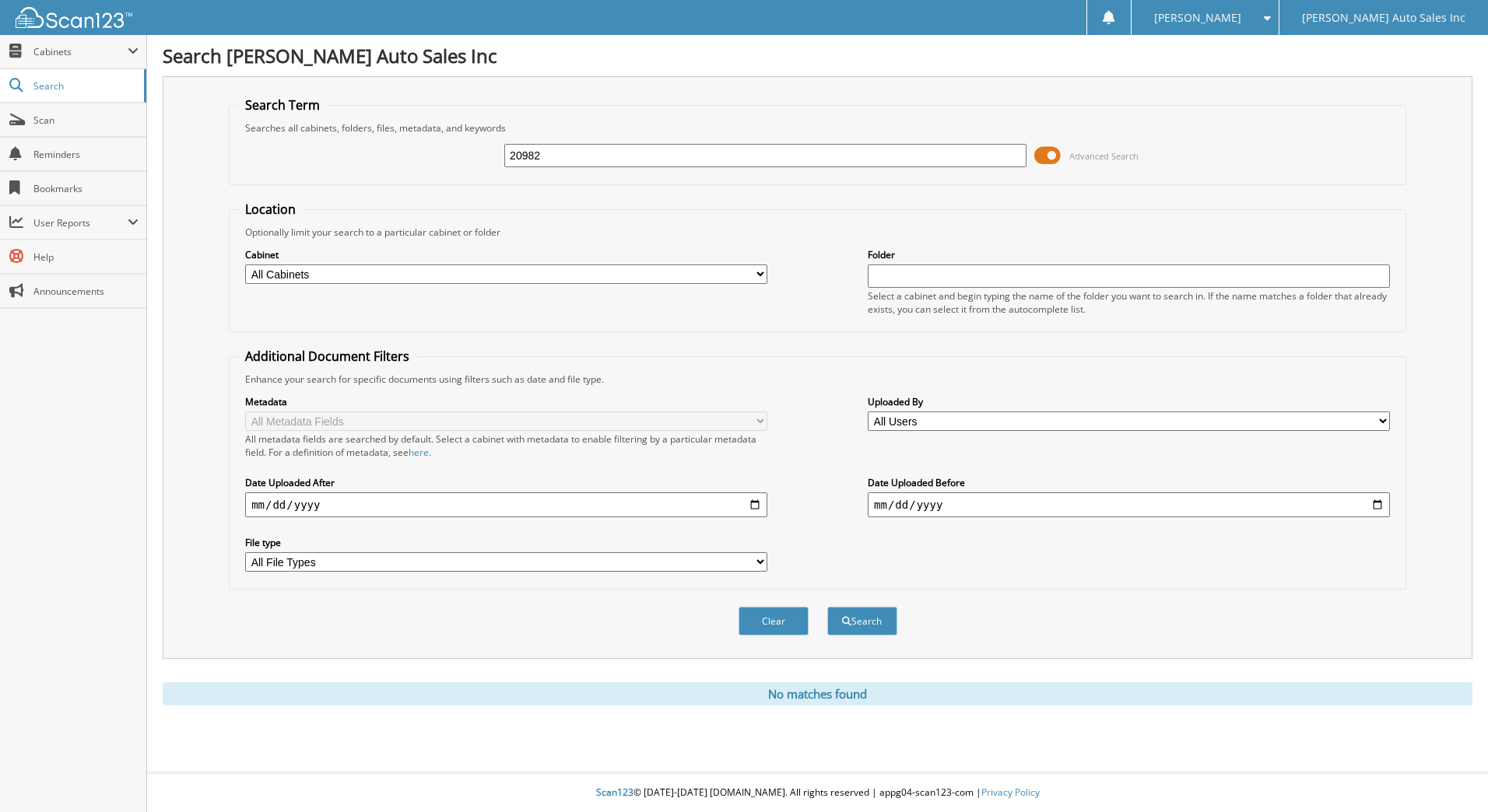
click at [598, 162] on input "20982" at bounding box center [766, 155] width 522 height 23
type input "20894"
click at [827, 606] on button "Search" at bounding box center [861, 621] width 70 height 29
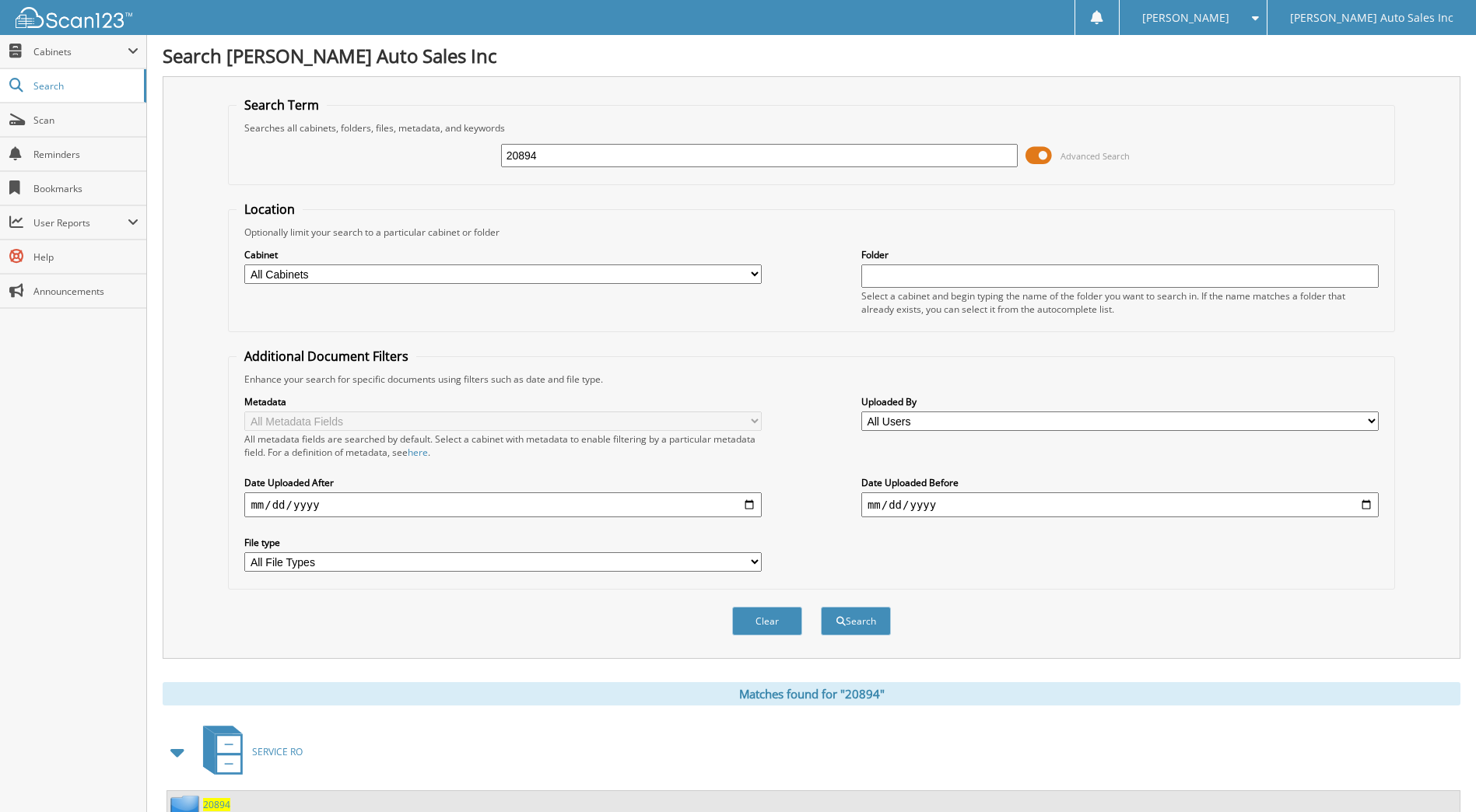
click at [31, 115] on link "Scan" at bounding box center [73, 120] width 146 height 33
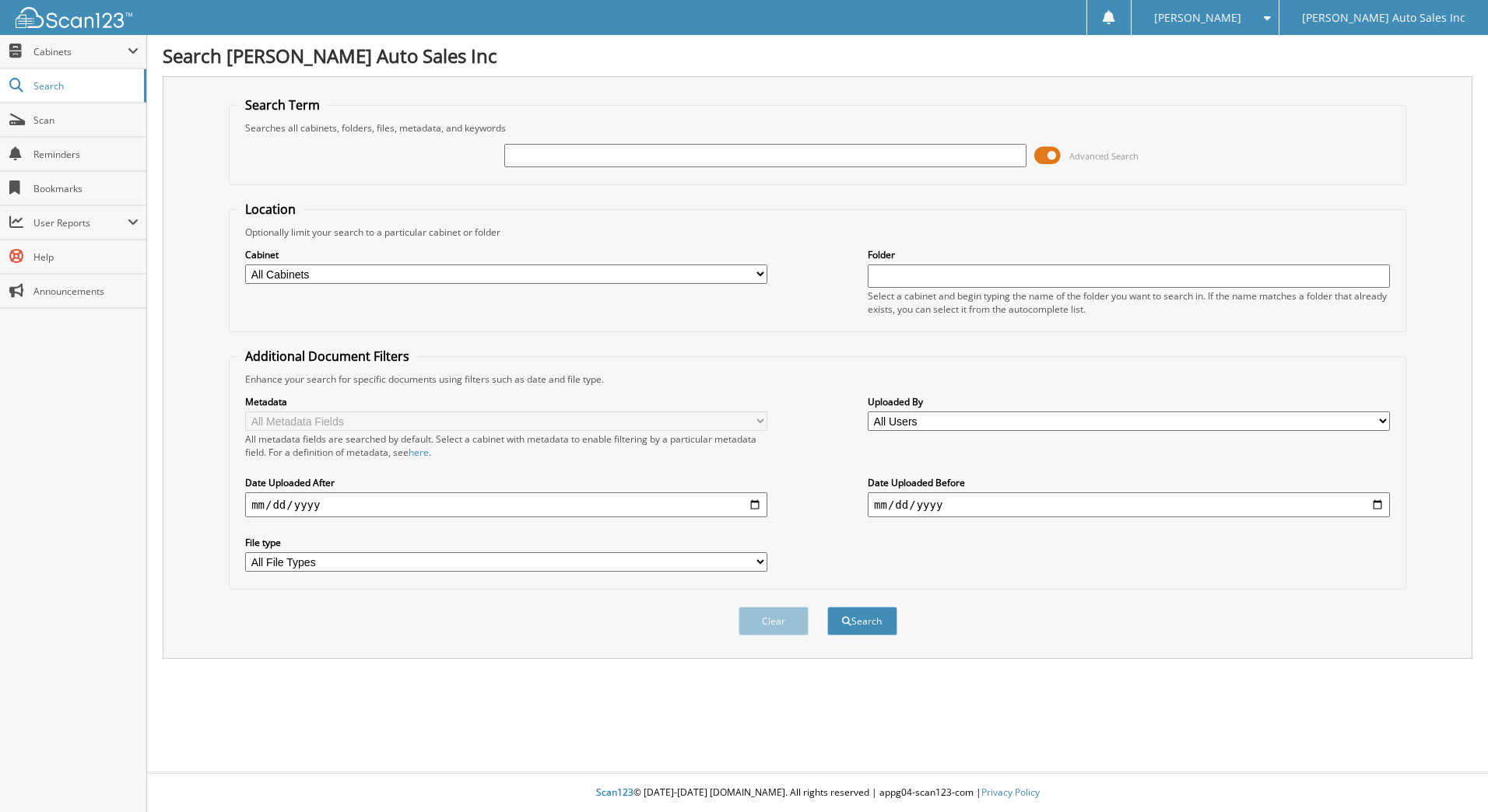
click at [513, 161] on input "text" at bounding box center [766, 155] width 522 height 23
type input "20937"
click at [827, 606] on button "Search" at bounding box center [861, 621] width 70 height 29
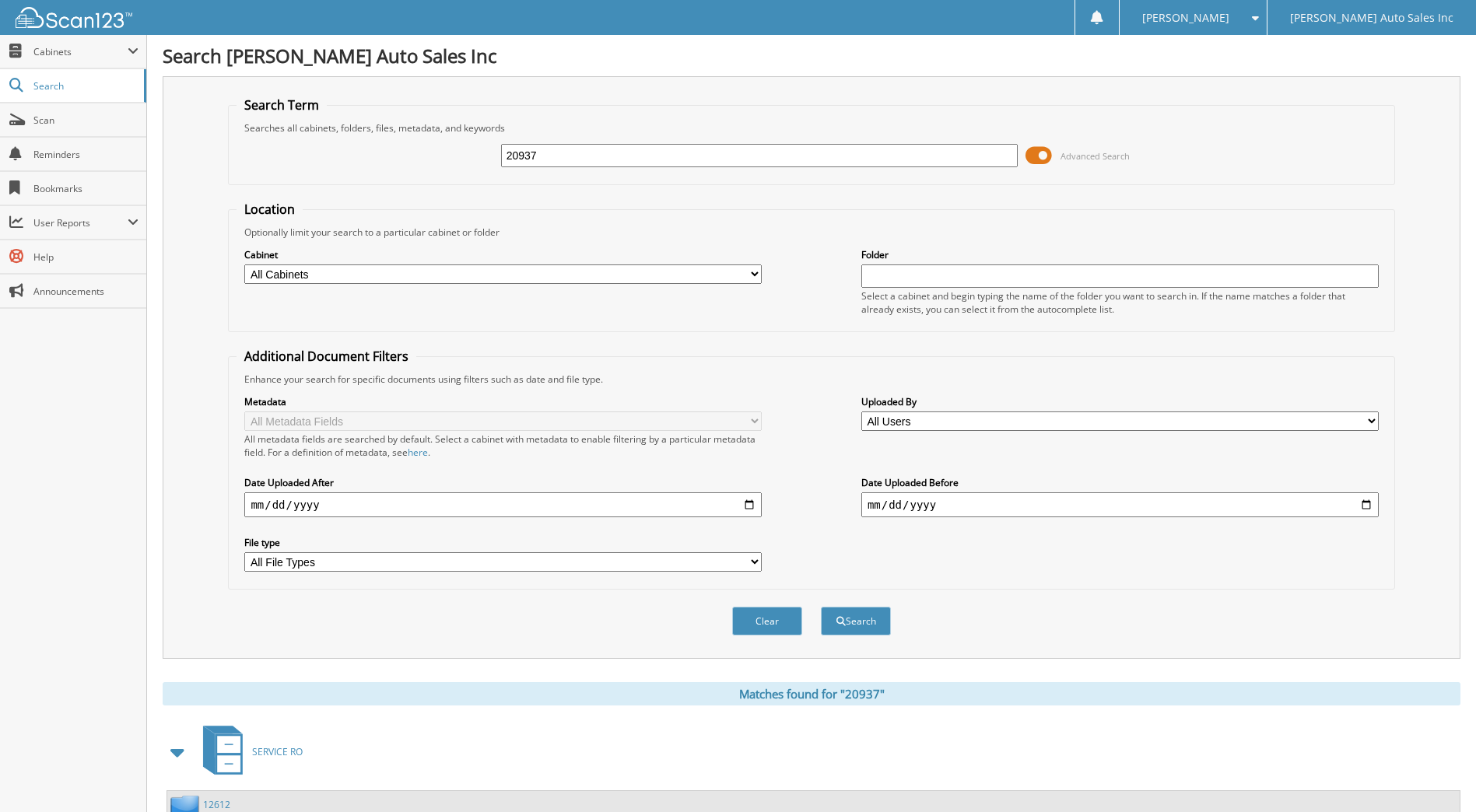
click at [52, 115] on span "Scan" at bounding box center [86, 121] width 105 height 13
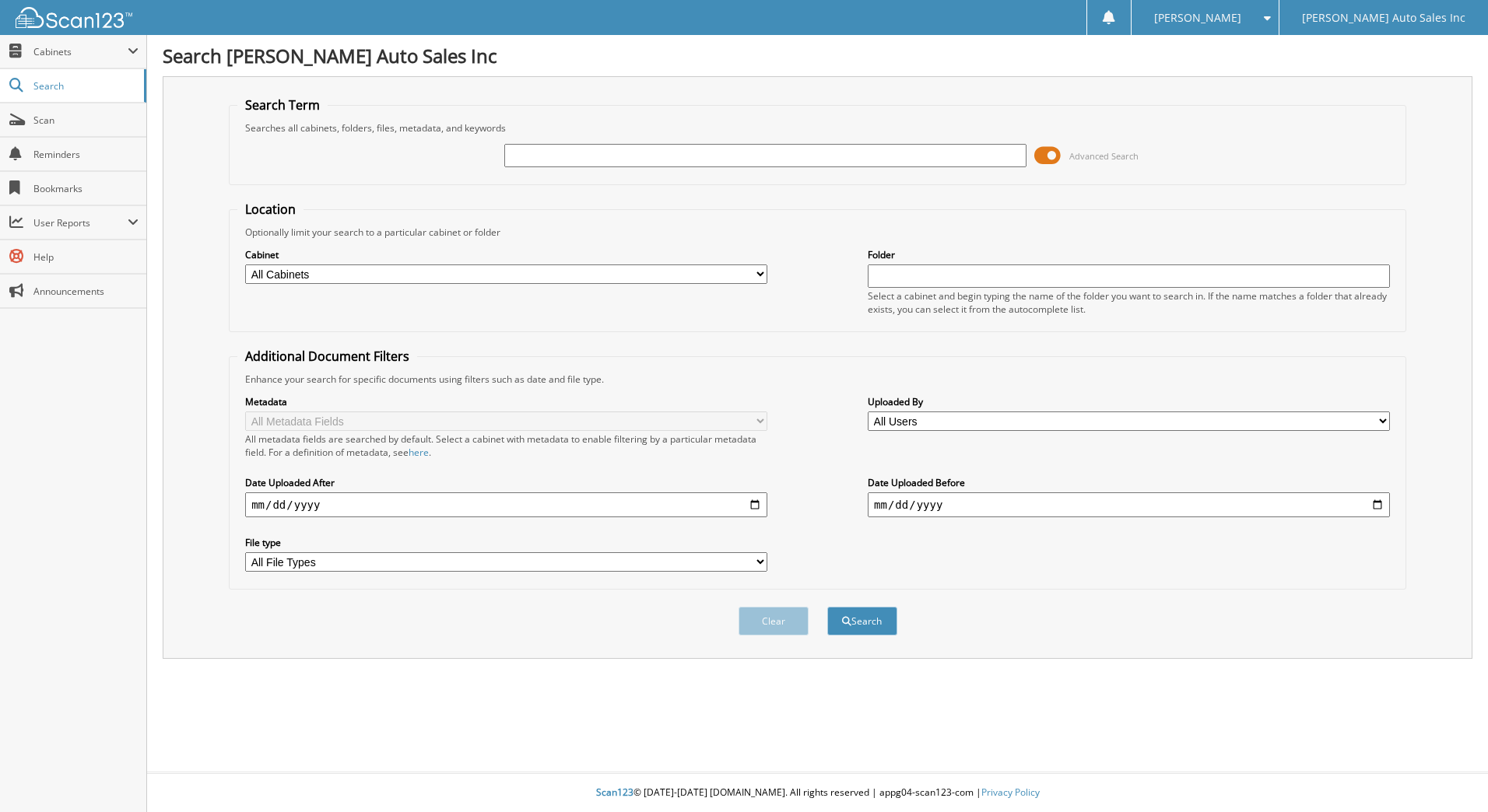
click at [345, 271] on select "All Cabinets FLAG SHEET PARTS SERVICE RO Needs Filing" at bounding box center [506, 274] width 522 height 19
select select "29118"
click at [245, 264] on select "All Cabinets FLAG SHEET PARTS SERVICE RO Needs Filing" at bounding box center [506, 274] width 522 height 19
click at [636, 155] on input "text" at bounding box center [766, 155] width 522 height 23
type input "20937"
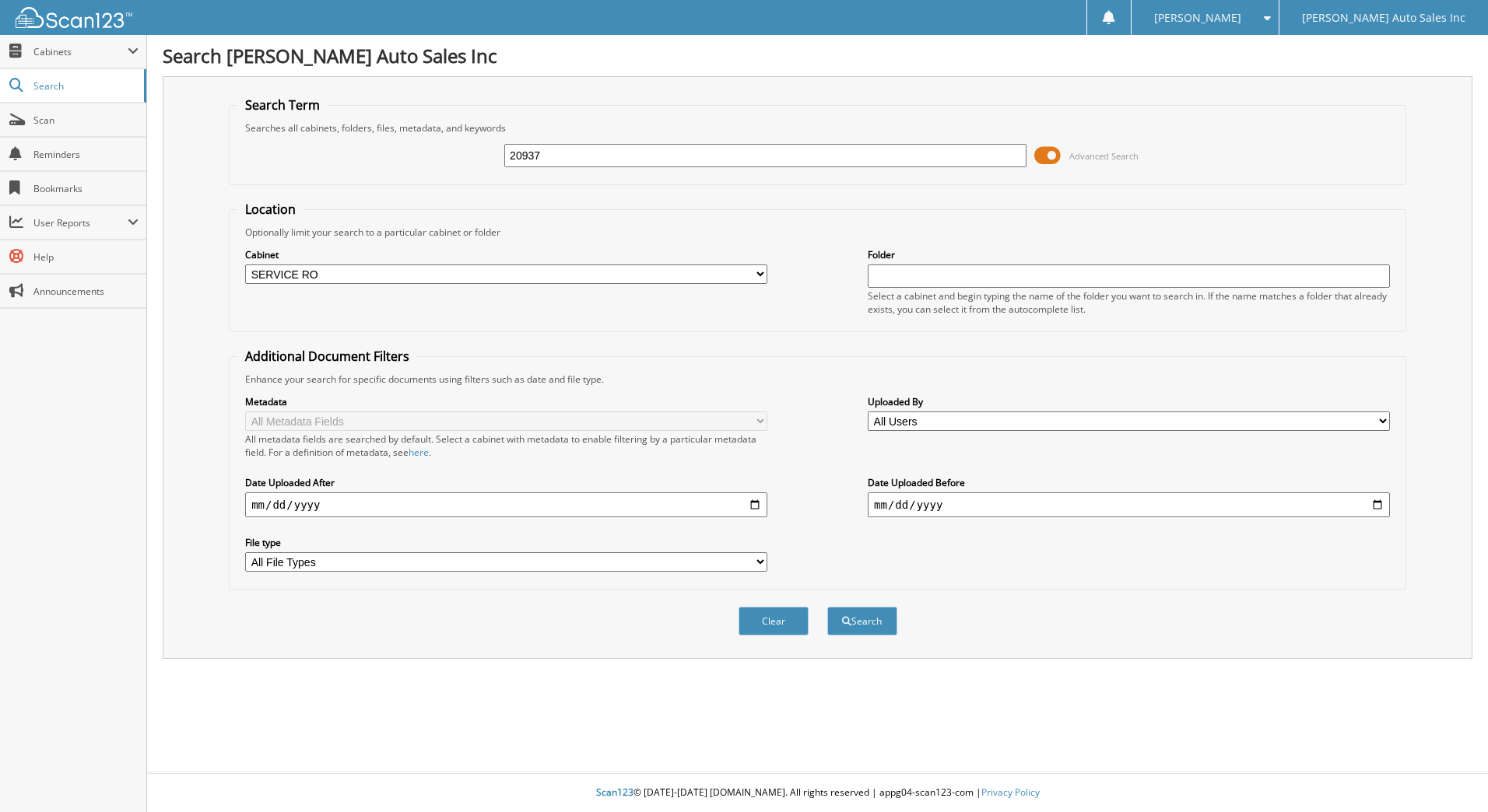
click at [827, 606] on button "Search" at bounding box center [861, 621] width 70 height 29
